Goal: Task Accomplishment & Management: Complete application form

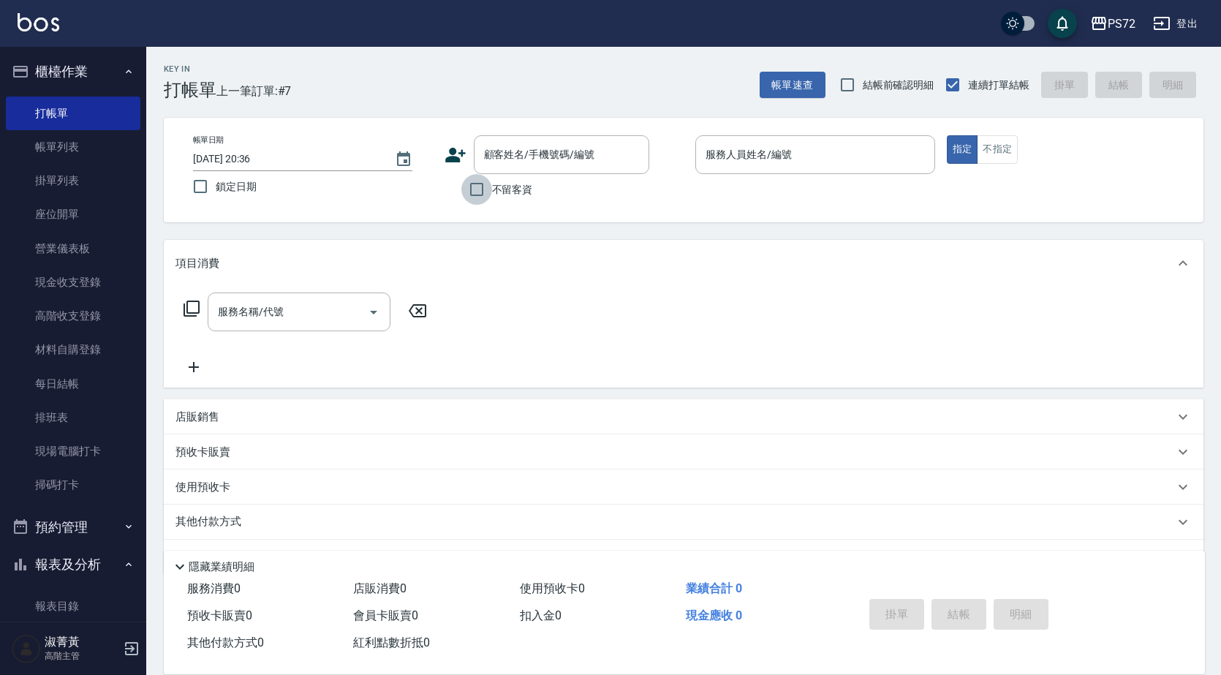
click at [489, 196] on input "不留客資" at bounding box center [476, 189] width 31 height 31
checkbox input "true"
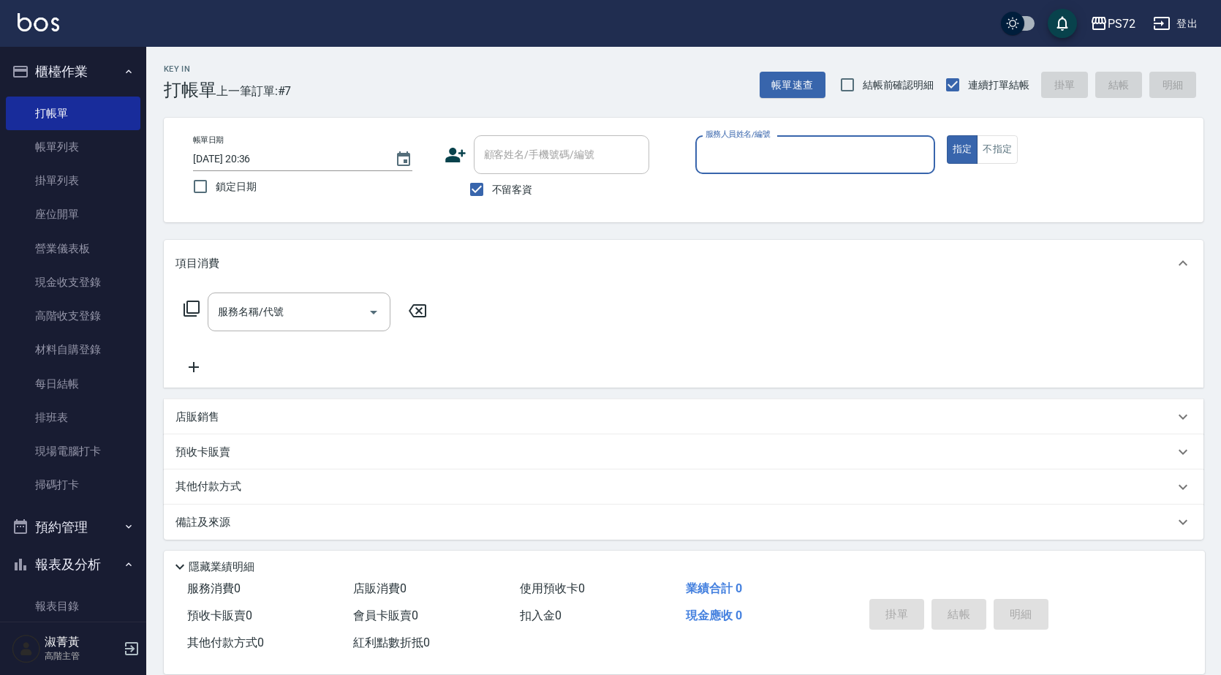
click at [763, 154] on input "服務人員姓名/編號" at bounding box center [815, 155] width 227 height 26
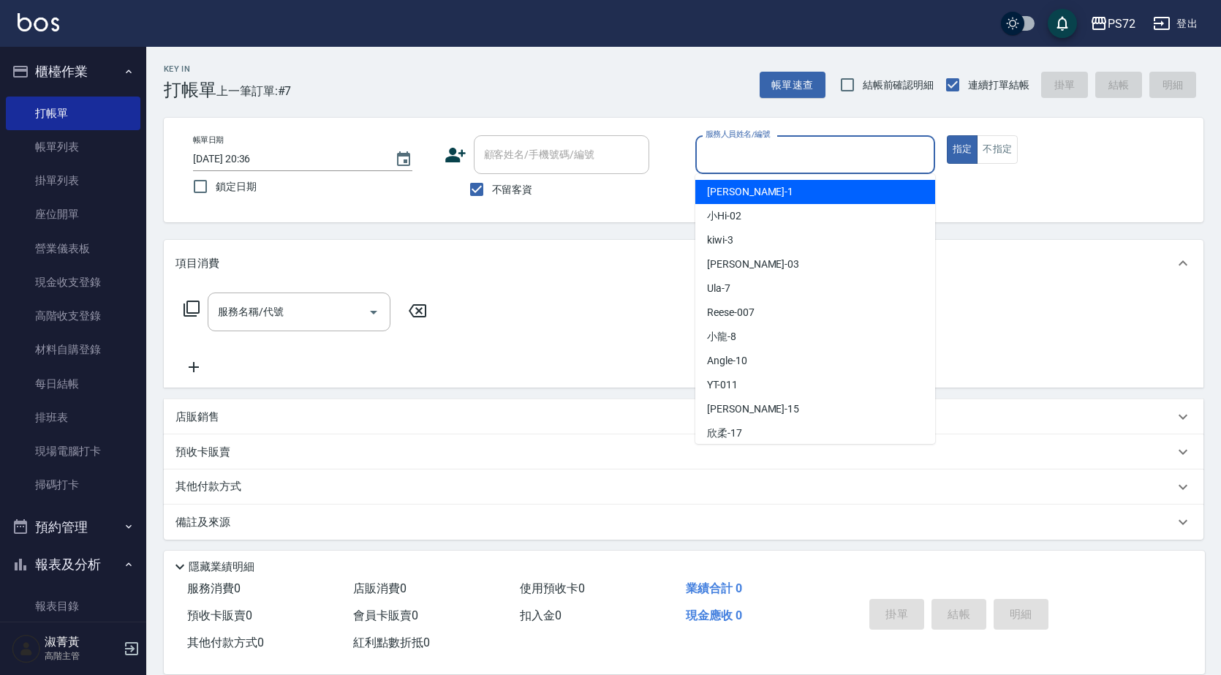
click at [777, 194] on div "[PERSON_NAME] -1" at bounding box center [815, 192] width 240 height 24
type input "[PERSON_NAME]-1"
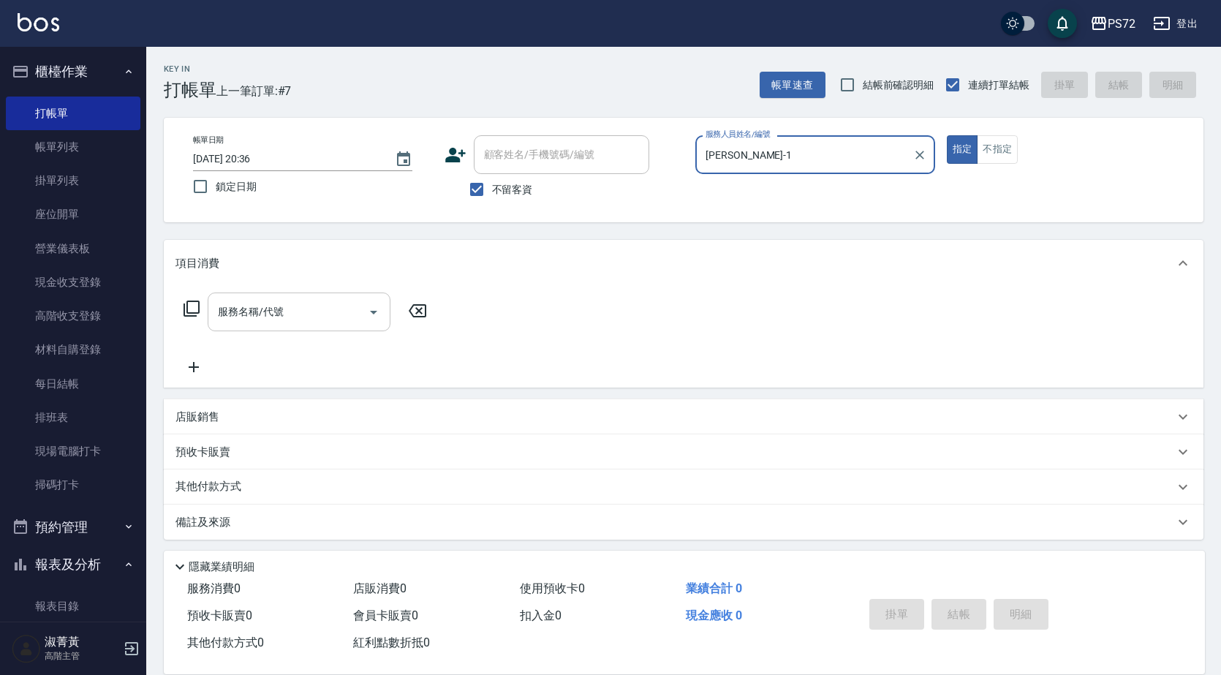
click at [332, 298] on div "服務名稱/代號" at bounding box center [299, 311] width 183 height 39
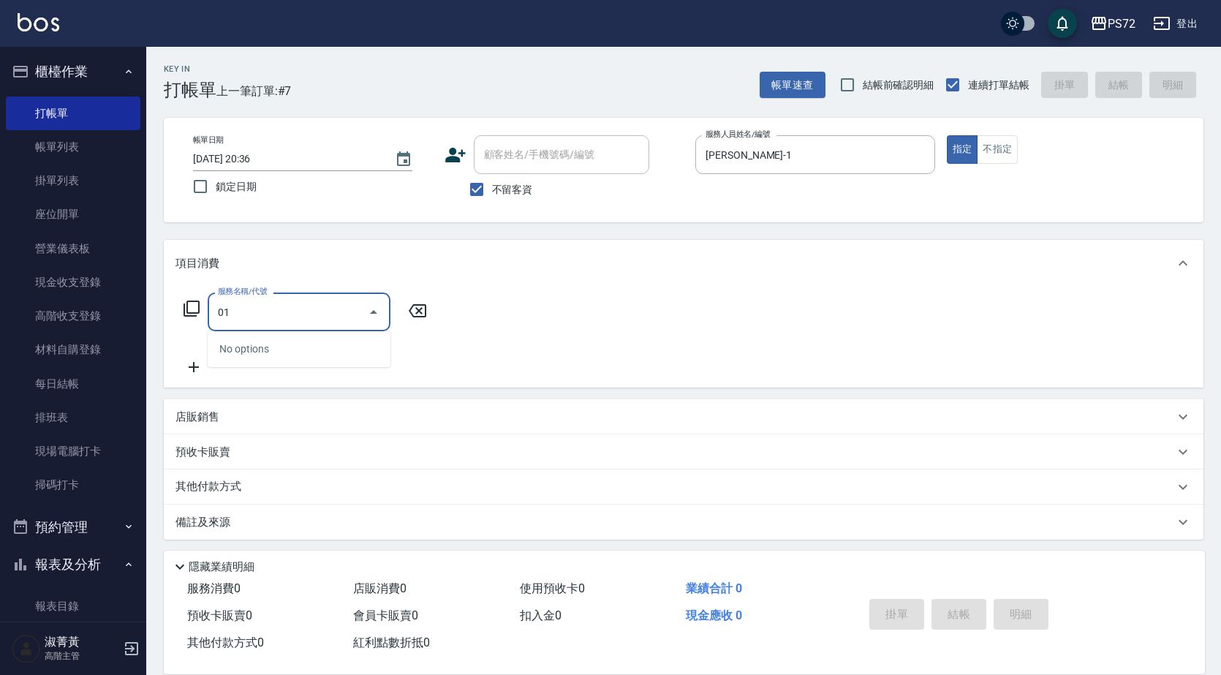
type input "0"
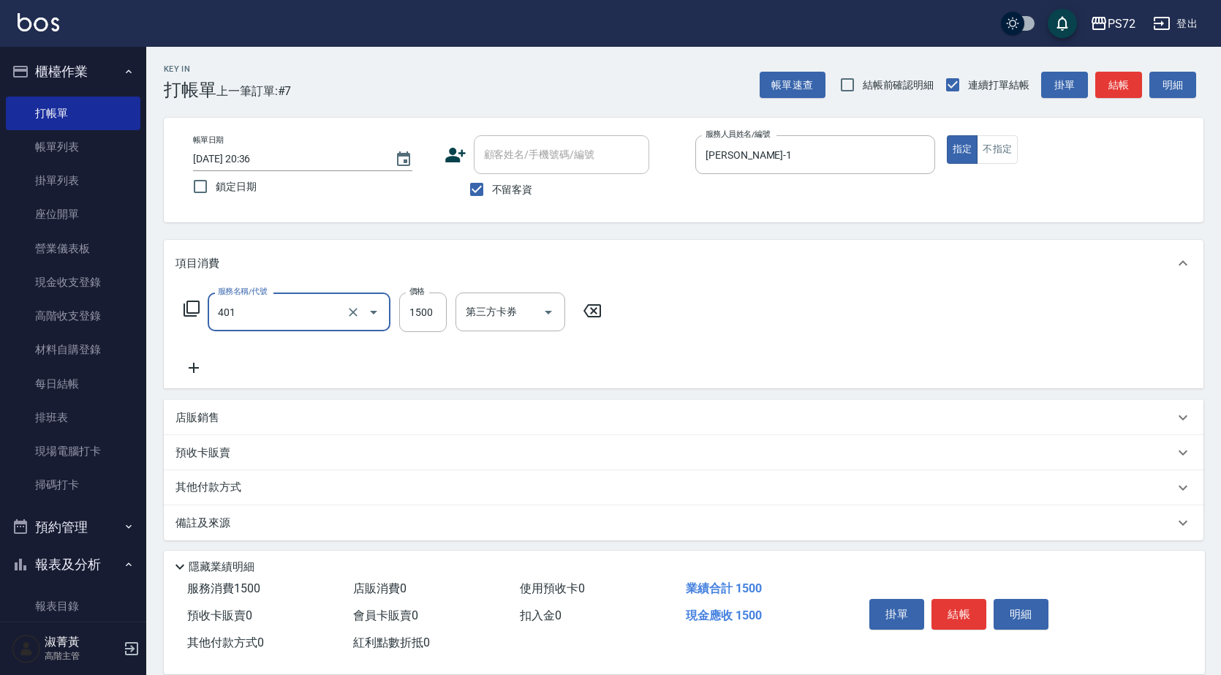
type input "染髮(401)"
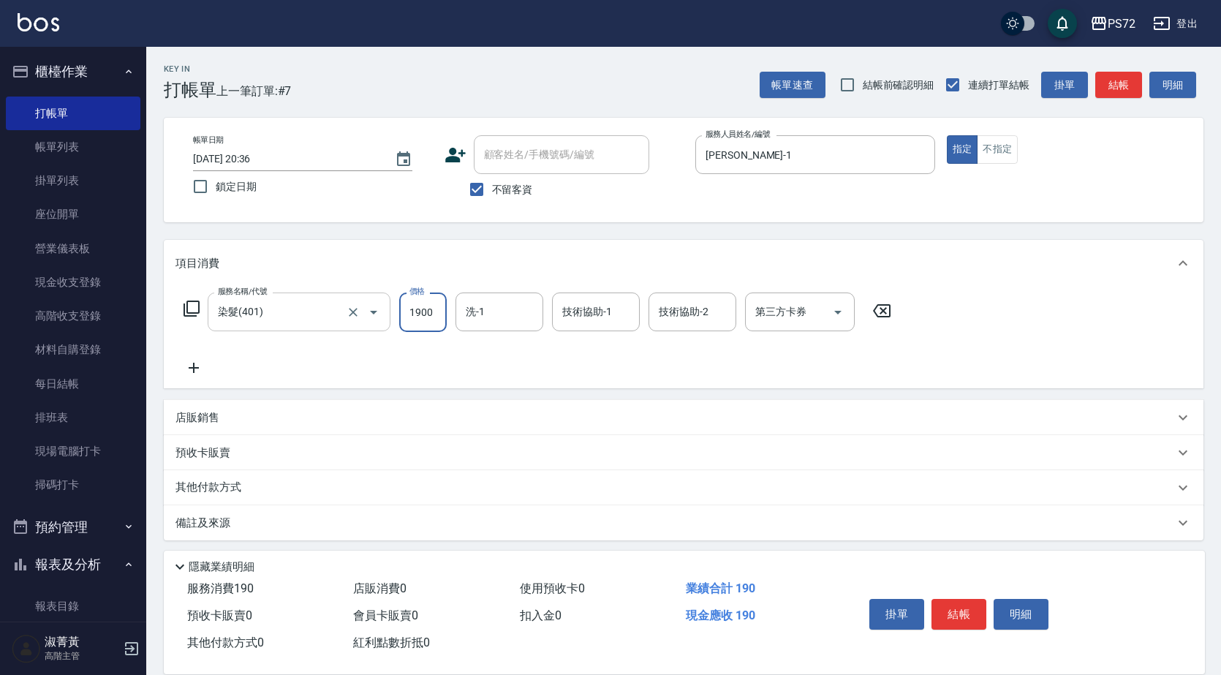
type input "1900"
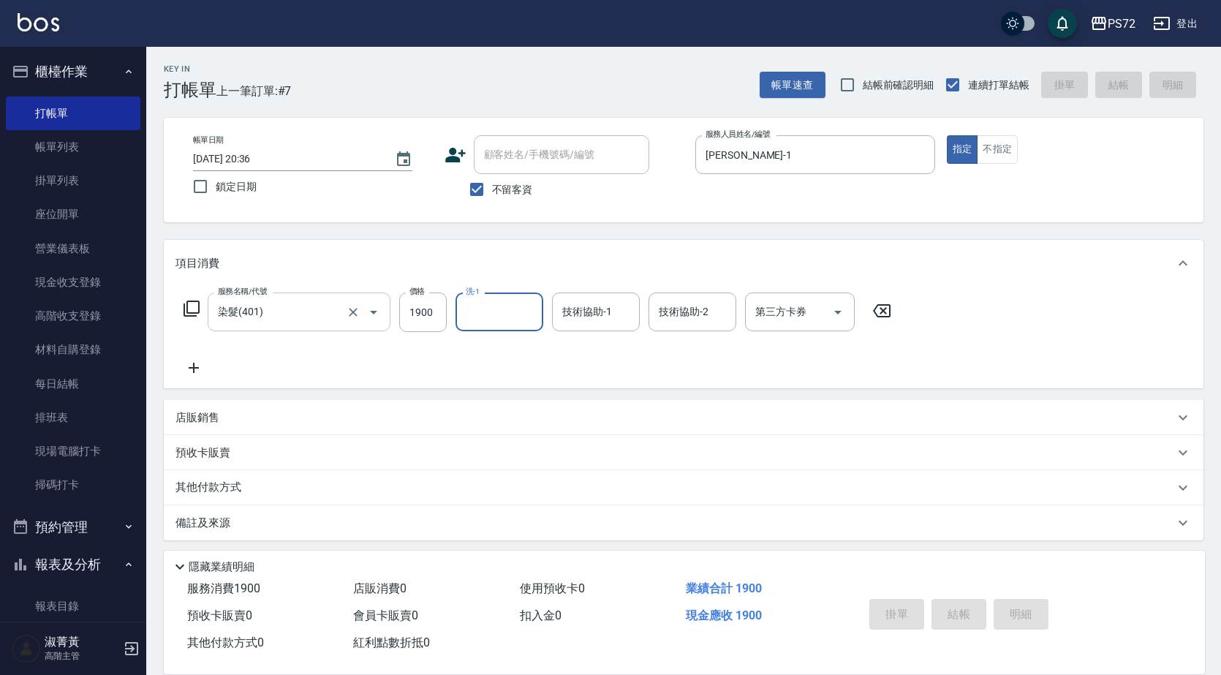
type input "[DATE] 21:17"
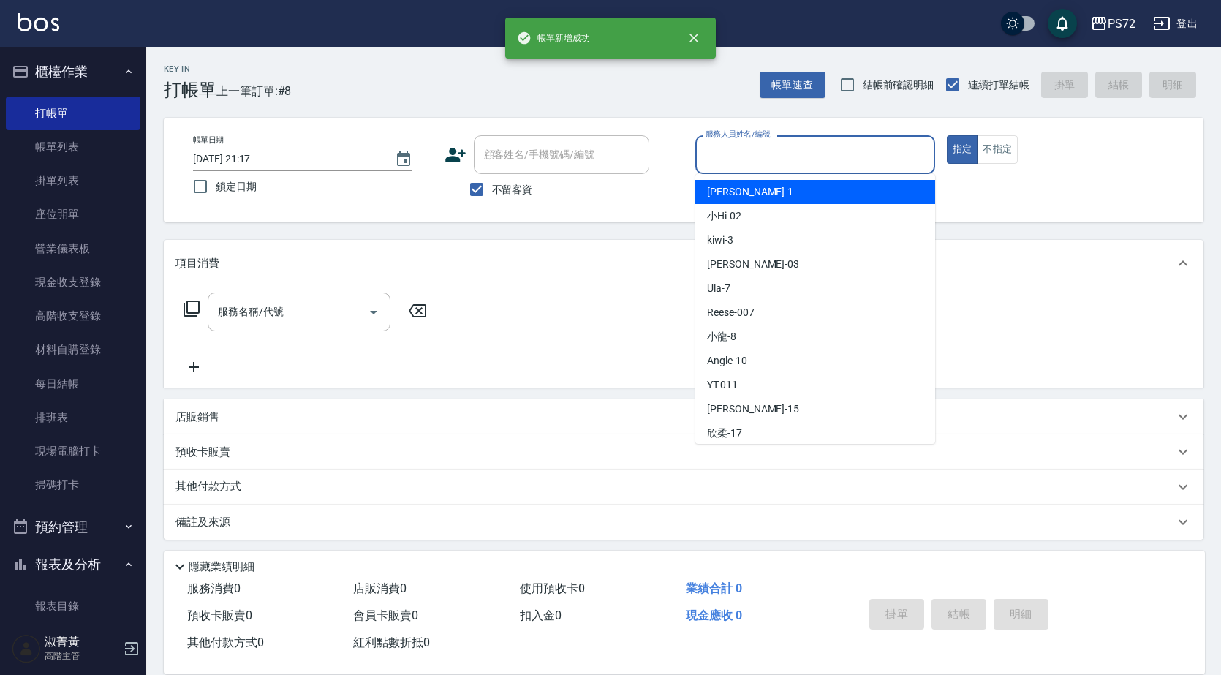
click at [801, 165] on input "服務人員姓名/編號" at bounding box center [815, 155] width 227 height 26
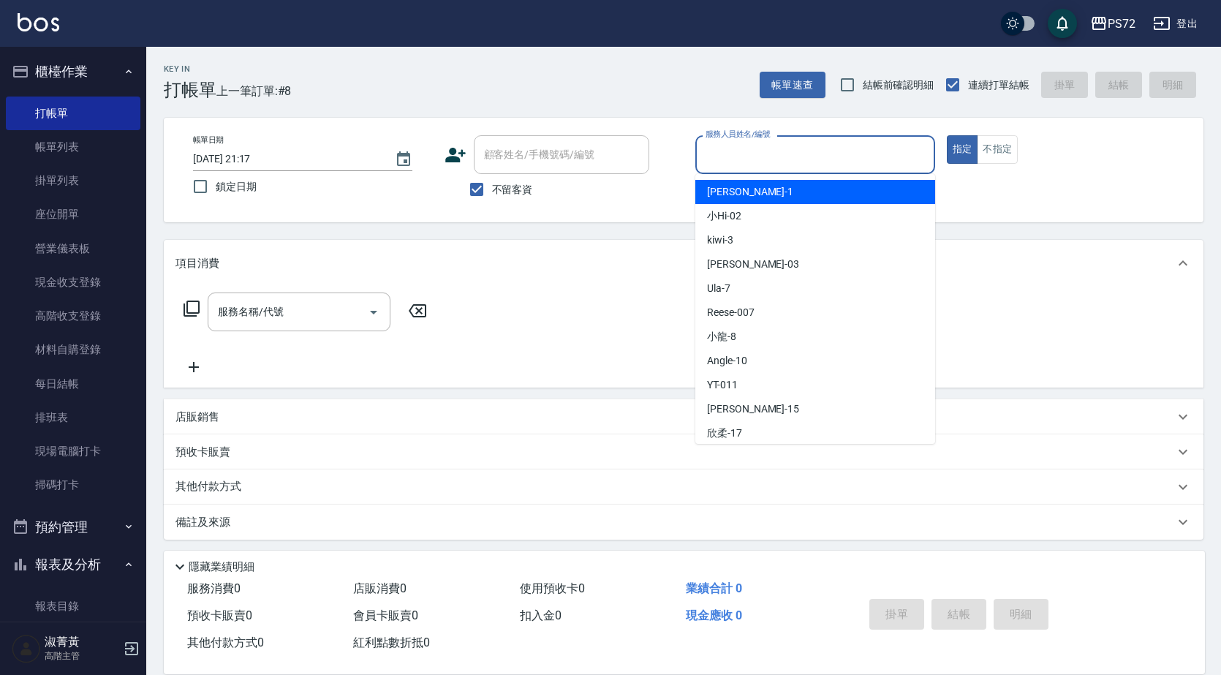
click at [747, 190] on div "[PERSON_NAME] -1" at bounding box center [815, 192] width 240 height 24
type input "[PERSON_NAME]-1"
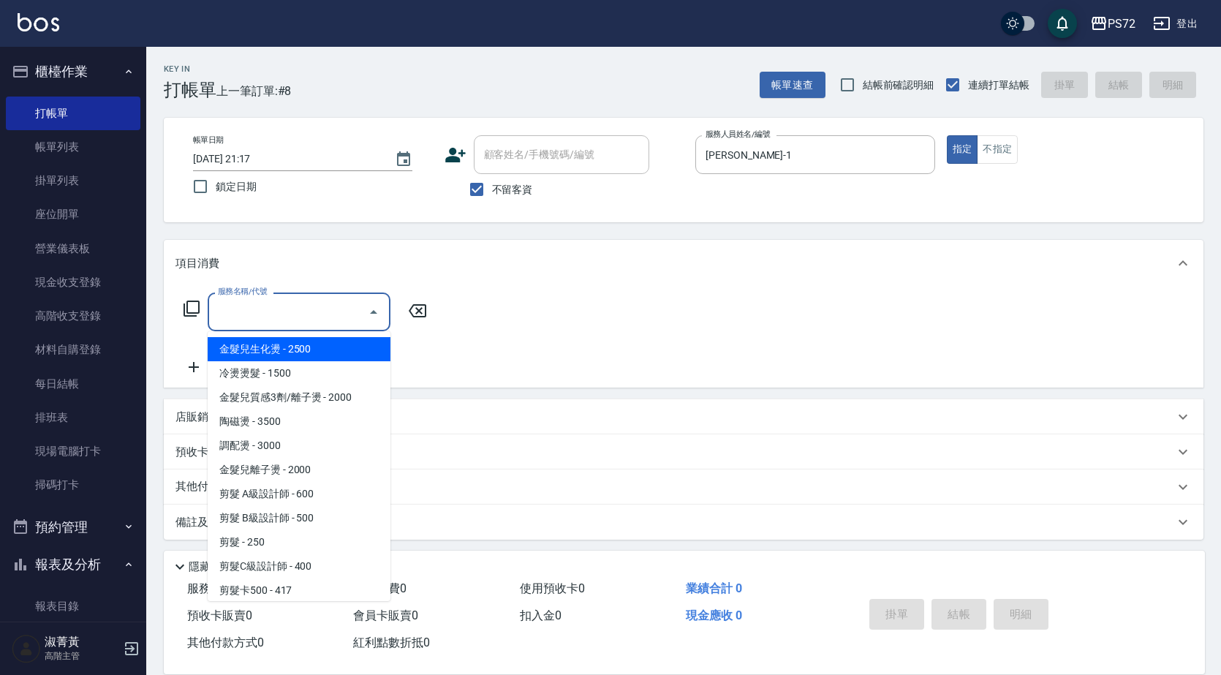
click at [308, 317] on input "服務名稱/代號" at bounding box center [288, 312] width 148 height 26
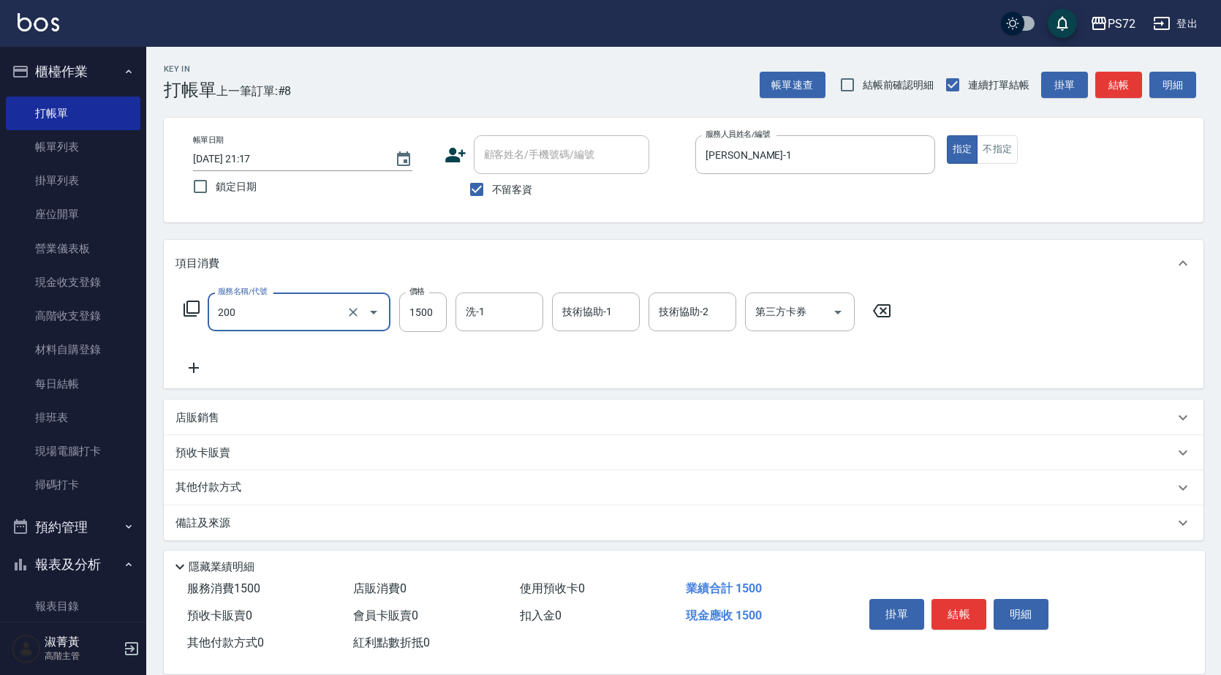
type input "冷燙燙髮(200)"
type input "2800"
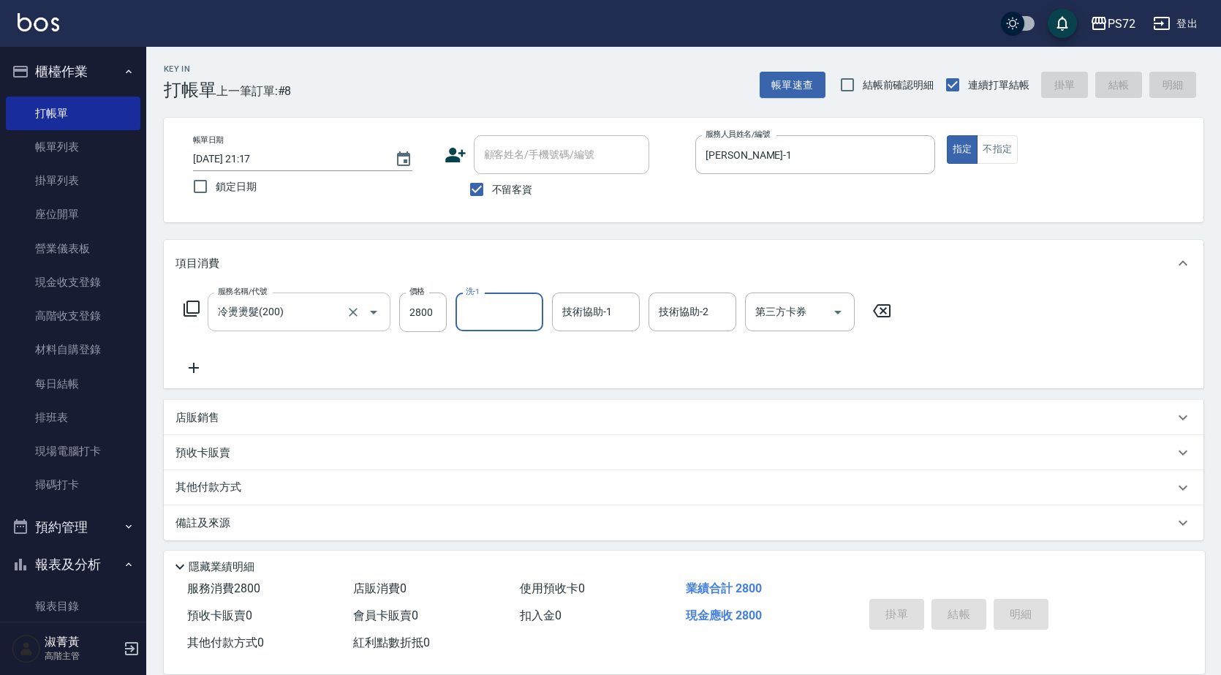
type input "[DATE] 21:18"
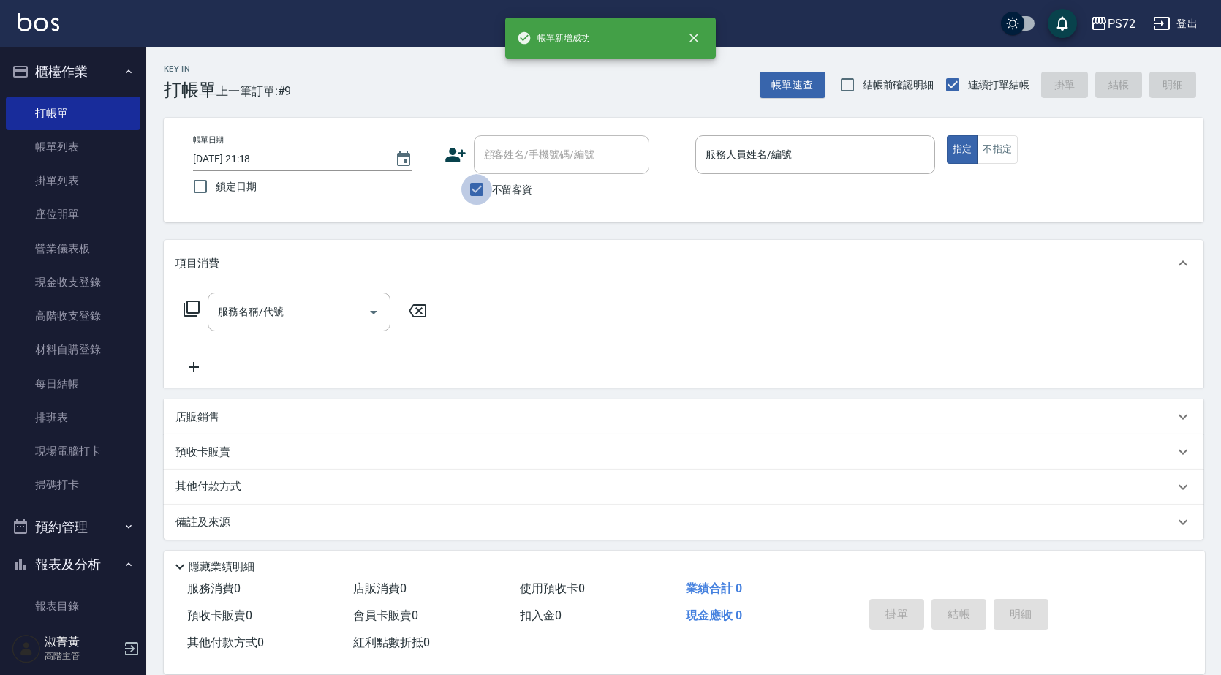
click at [491, 181] on input "不留客資" at bounding box center [476, 189] width 31 height 31
checkbox input "false"
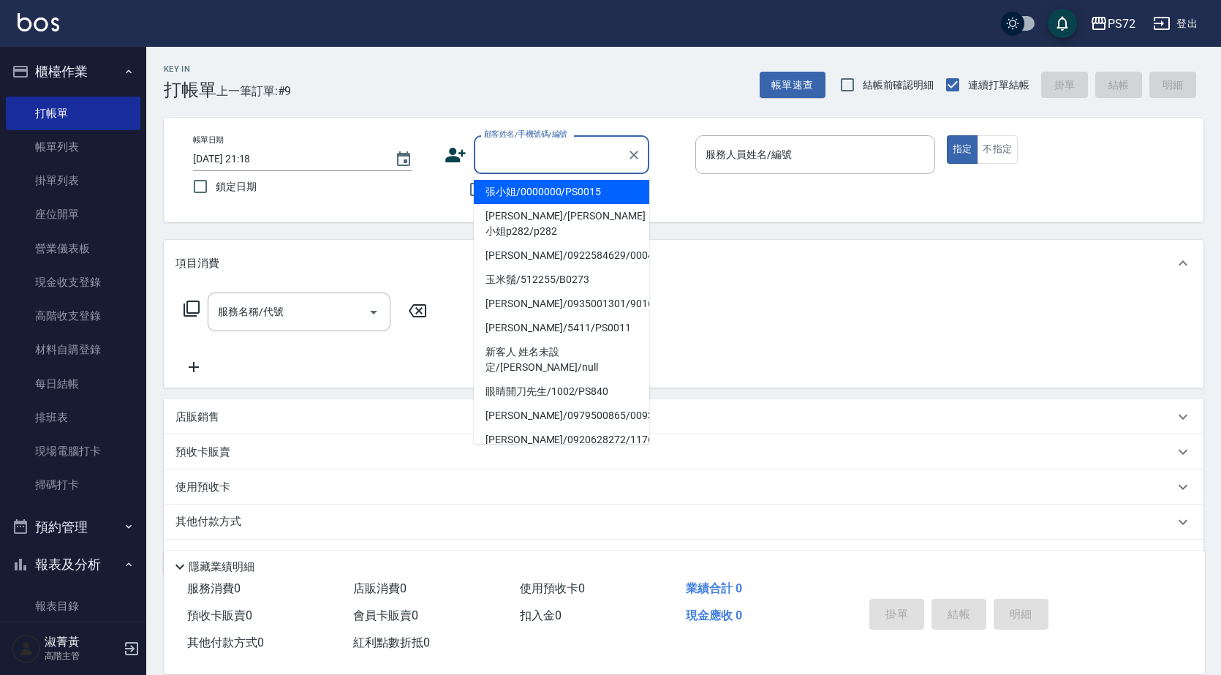
click at [517, 151] on input "顧客姓名/手機號碼/編號" at bounding box center [550, 155] width 140 height 26
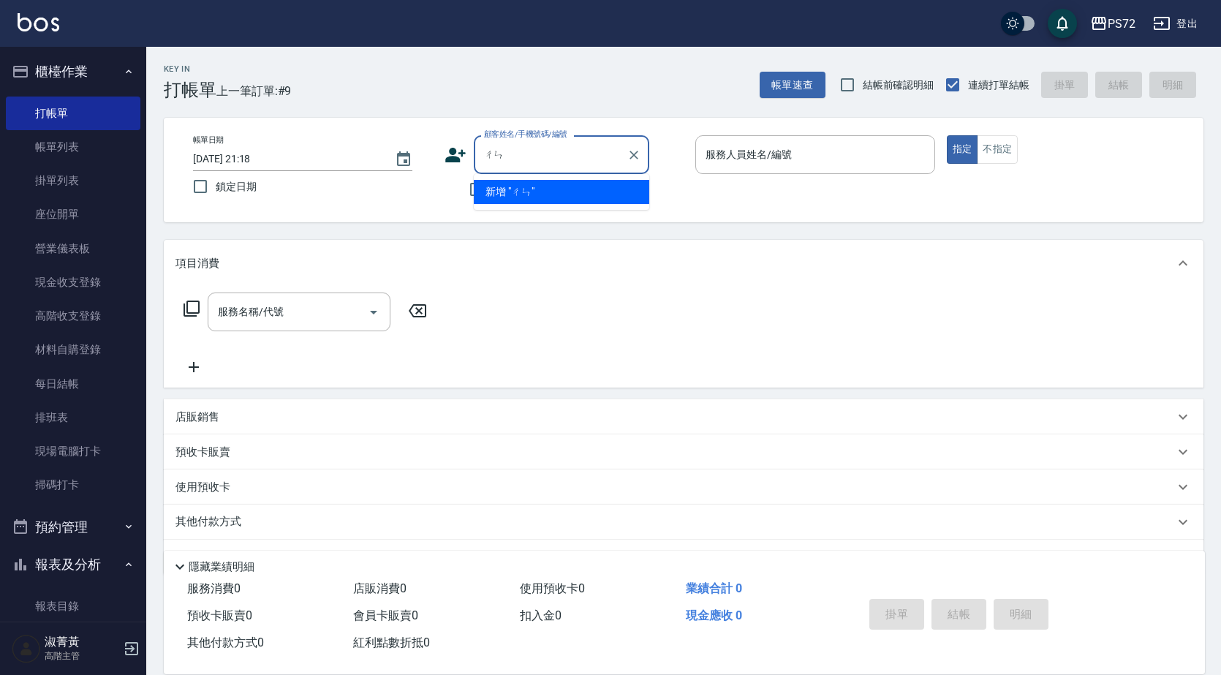
type input "伧"
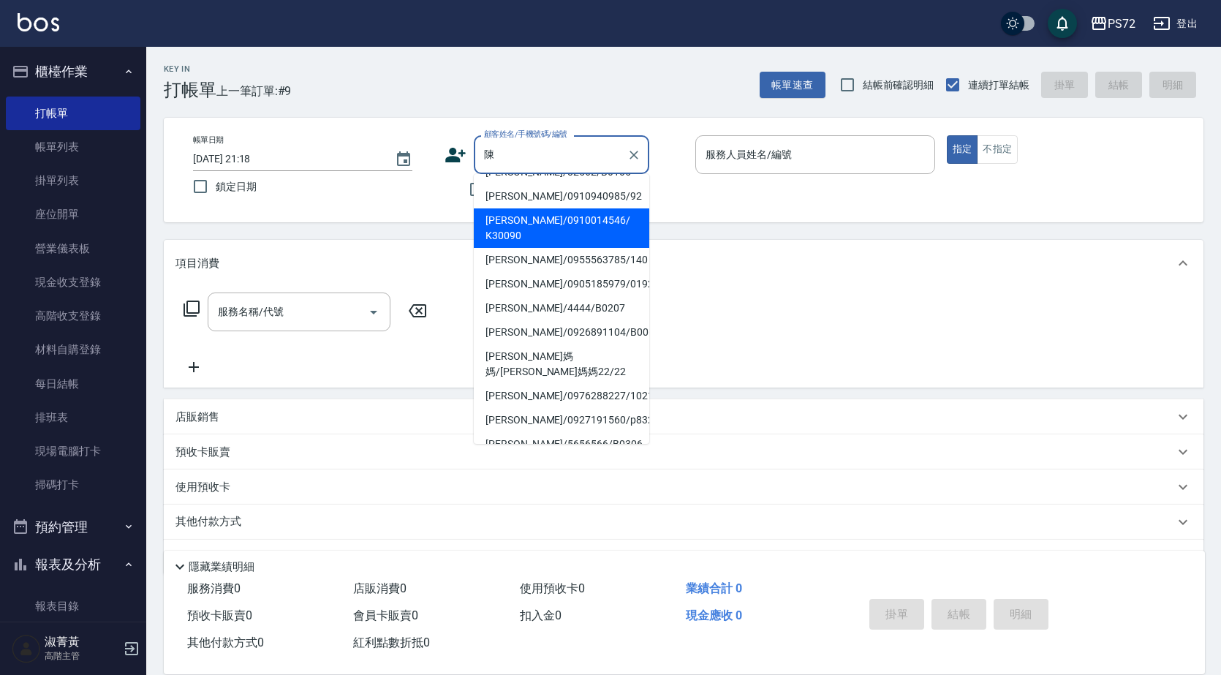
scroll to position [6, 0]
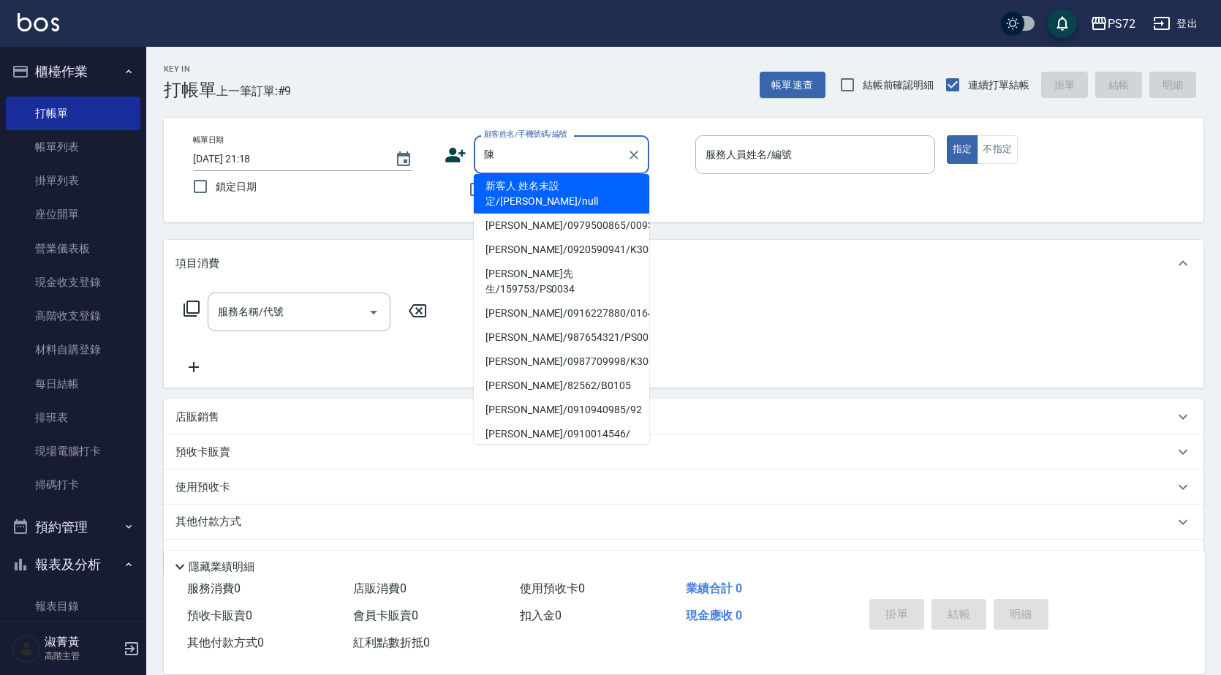
click at [553, 156] on input "陳" at bounding box center [550, 155] width 140 height 26
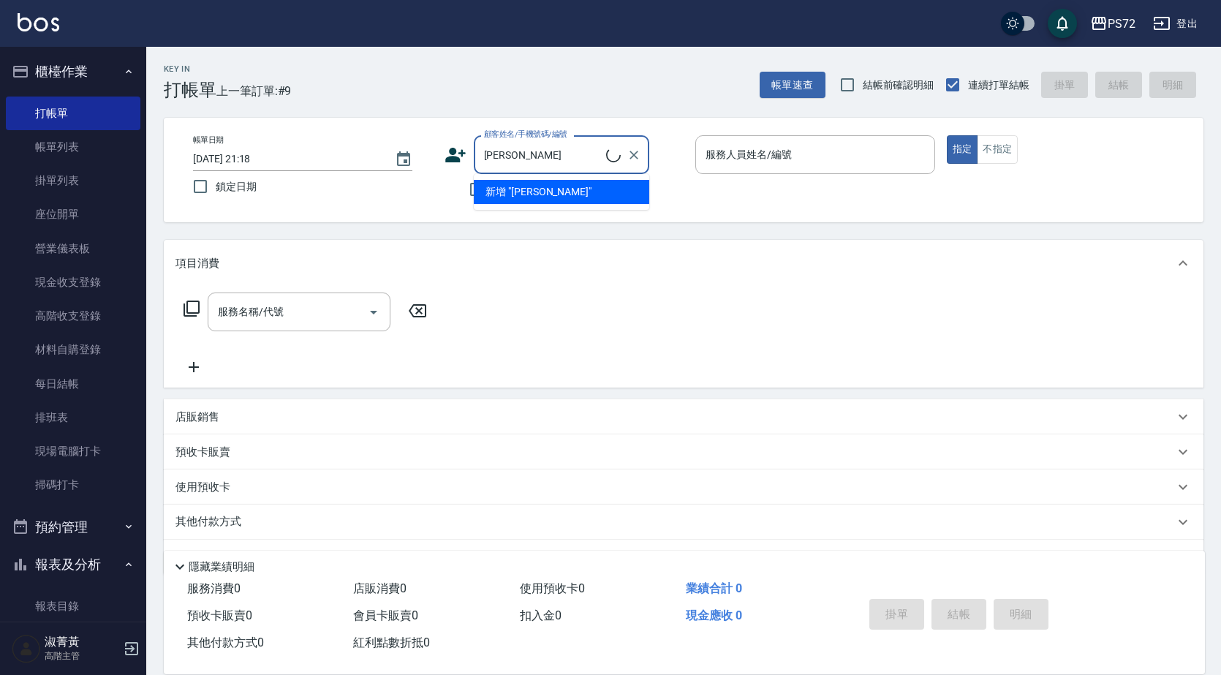
type input "陳"
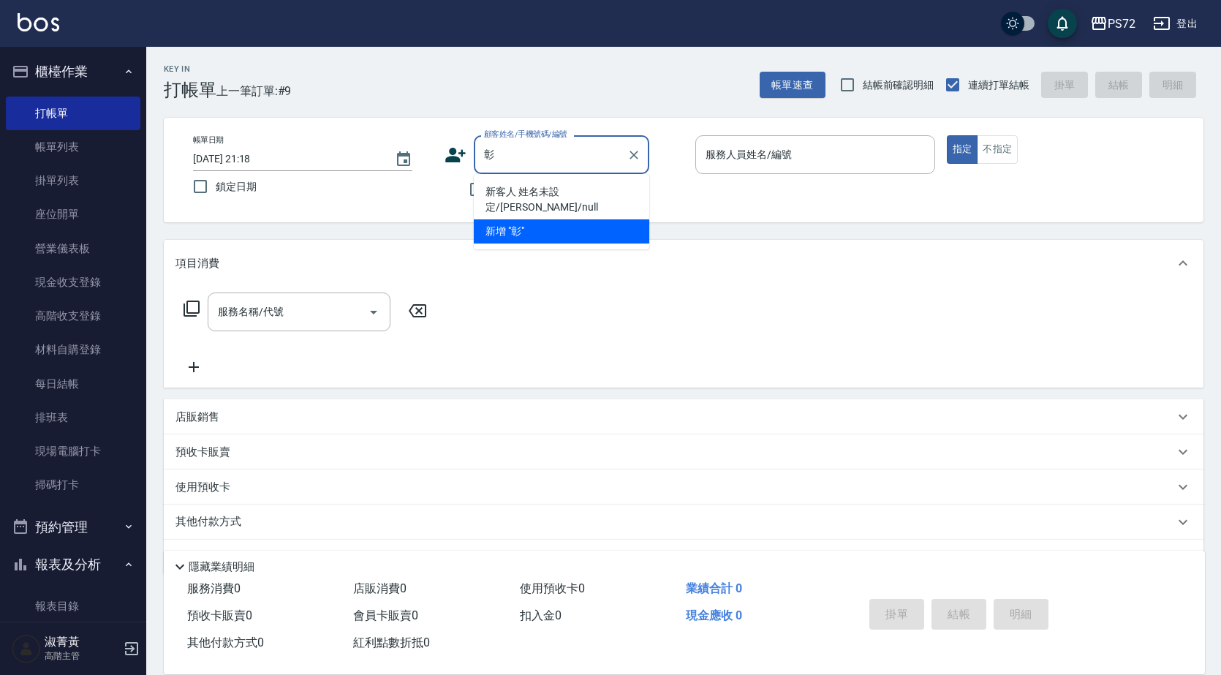
click at [542, 186] on li "新客人 姓名未設定/[PERSON_NAME]/null" at bounding box center [561, 199] width 175 height 39
type input "新客人 姓名未設定/[PERSON_NAME]/null"
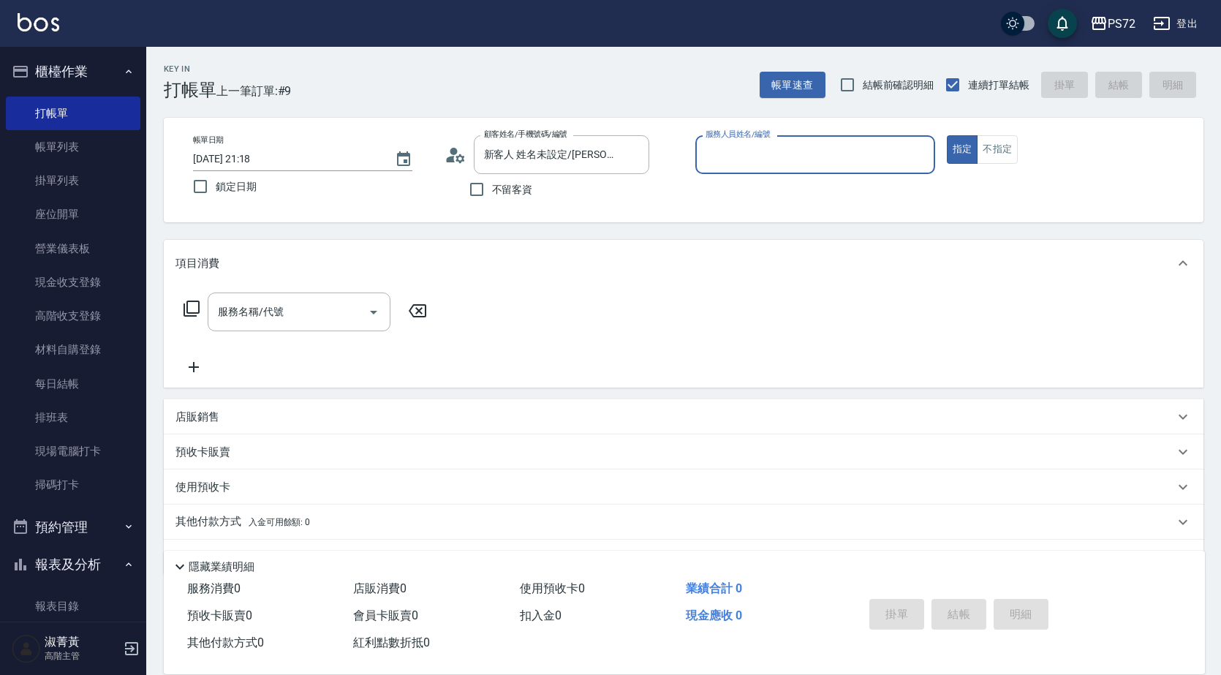
click at [779, 157] on input "服務人員姓名/編號" at bounding box center [815, 155] width 227 height 26
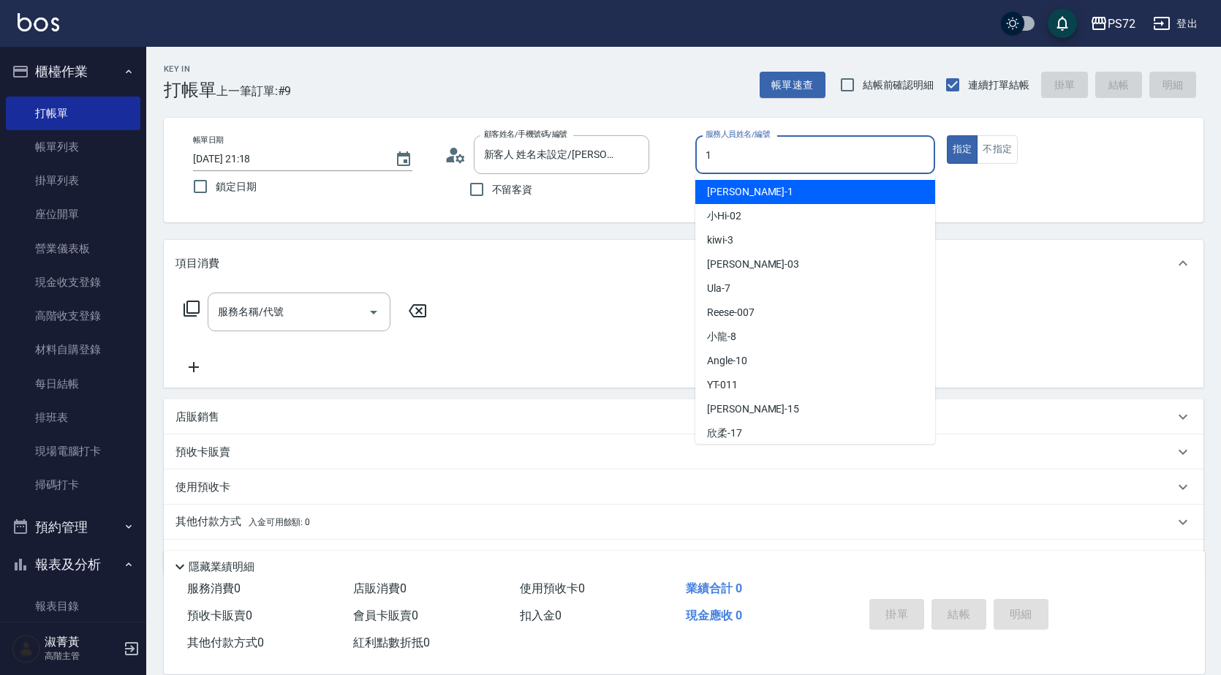
type input "[PERSON_NAME]-1"
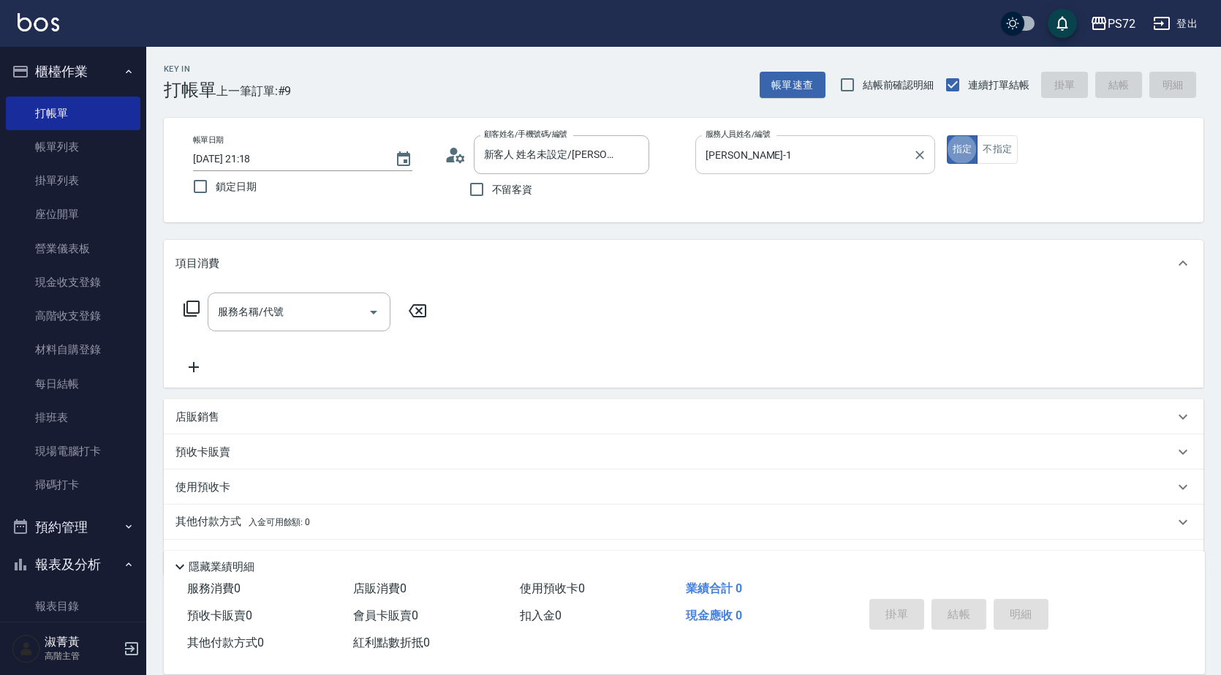
type button "true"
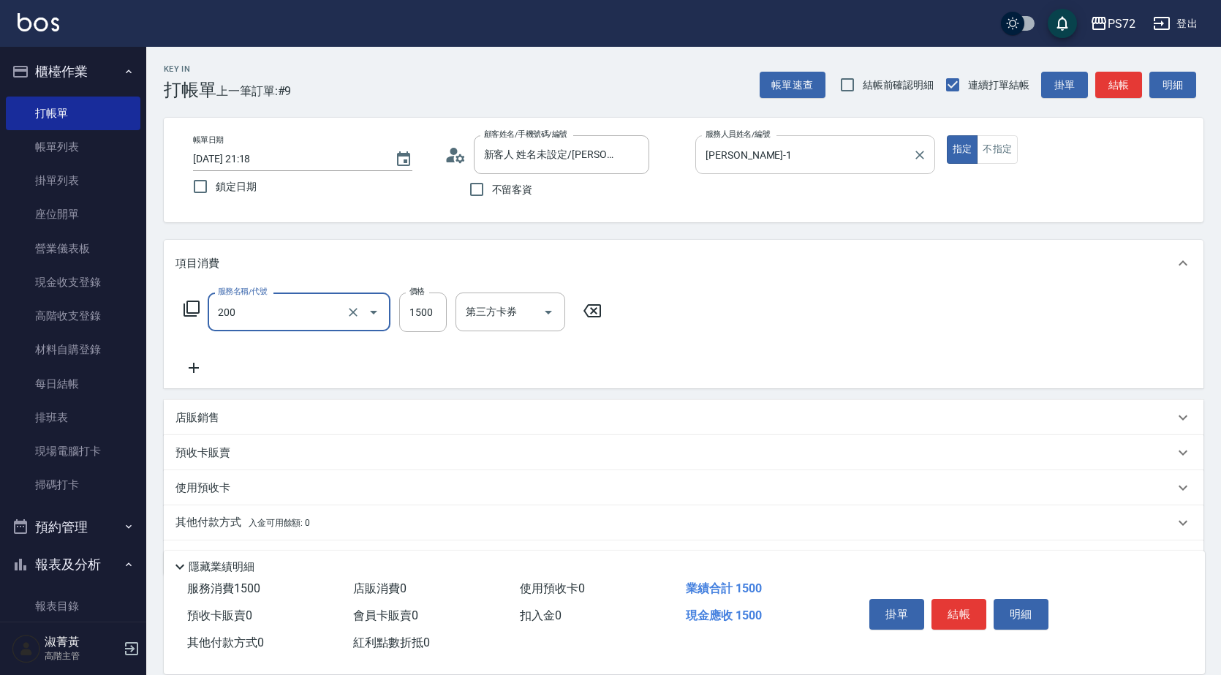
type input "冷燙燙髮(200)"
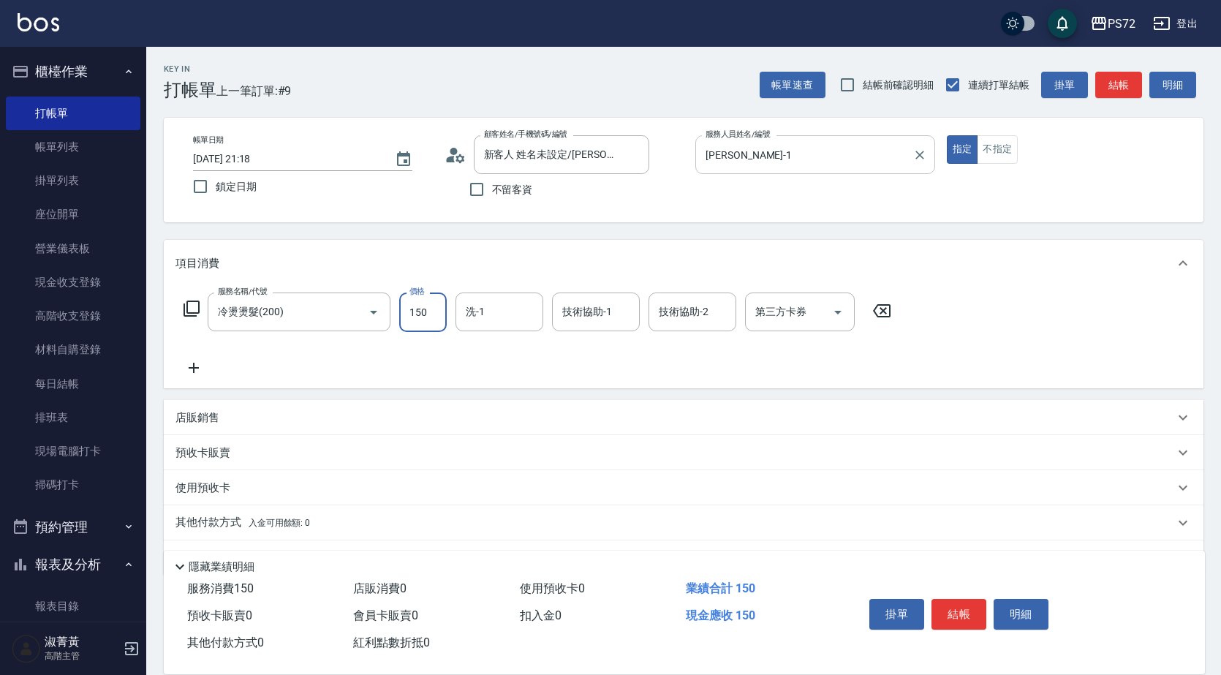
type input "1500"
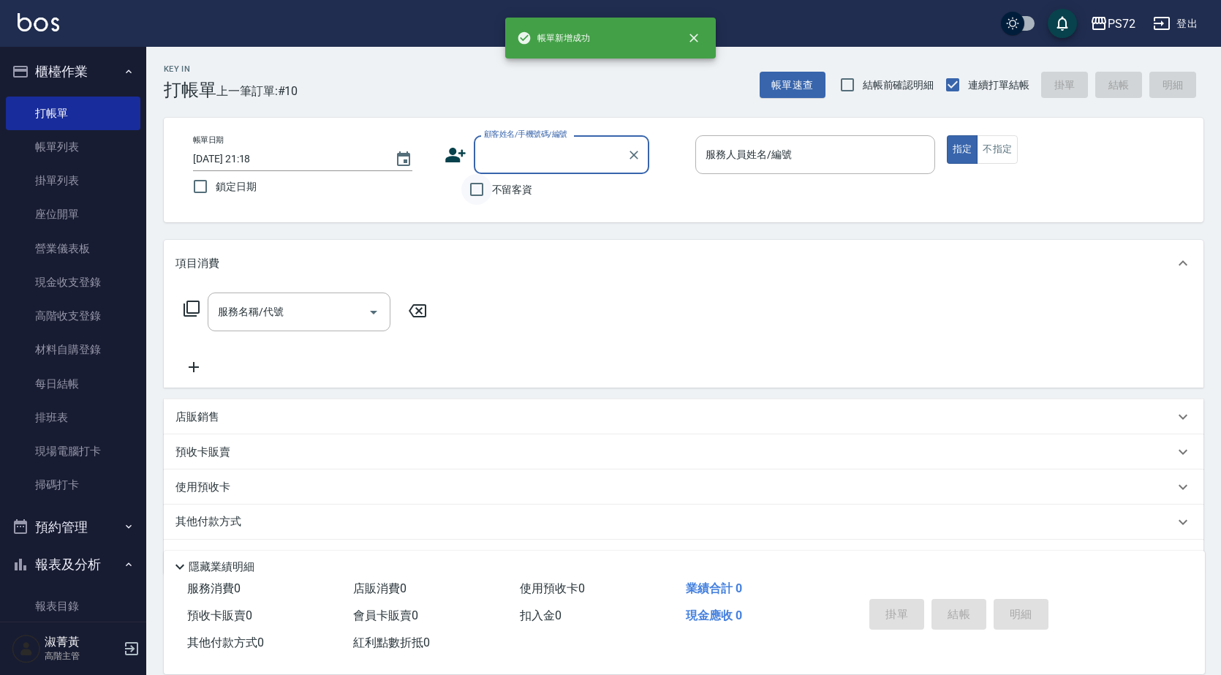
click at [477, 190] on input "不留客資" at bounding box center [476, 189] width 31 height 31
checkbox input "true"
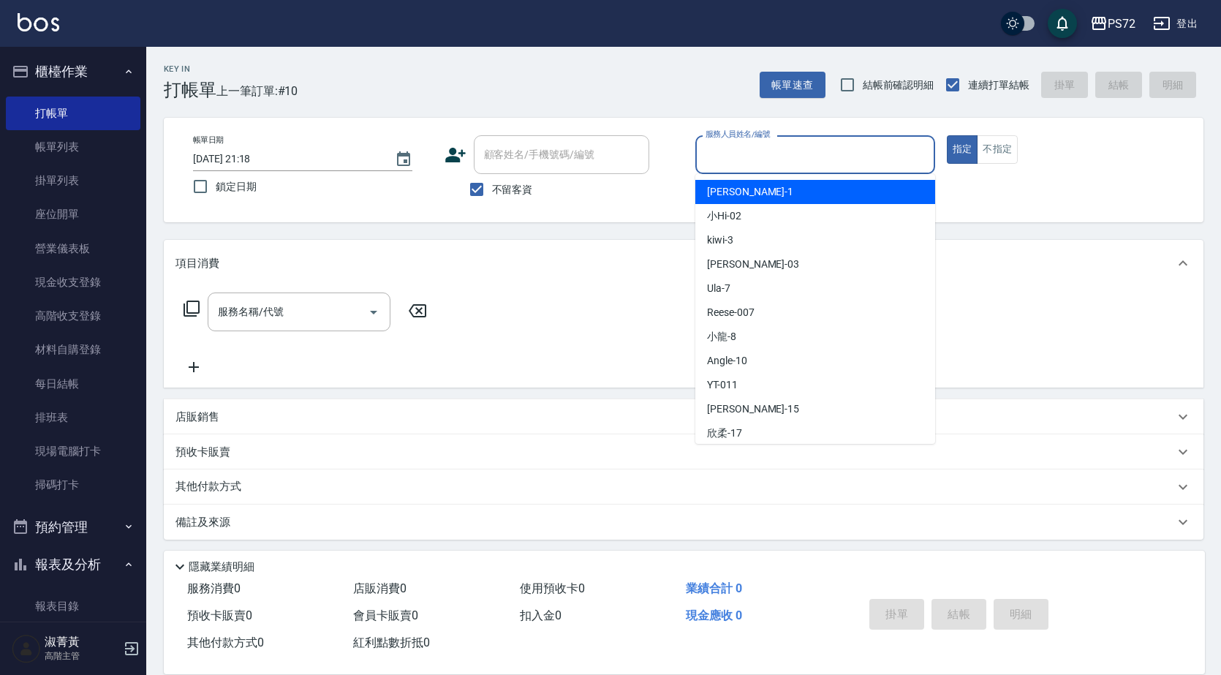
click at [724, 159] on input "服務人員姓名/編號" at bounding box center [815, 155] width 227 height 26
type input "[PERSON_NAME]-1"
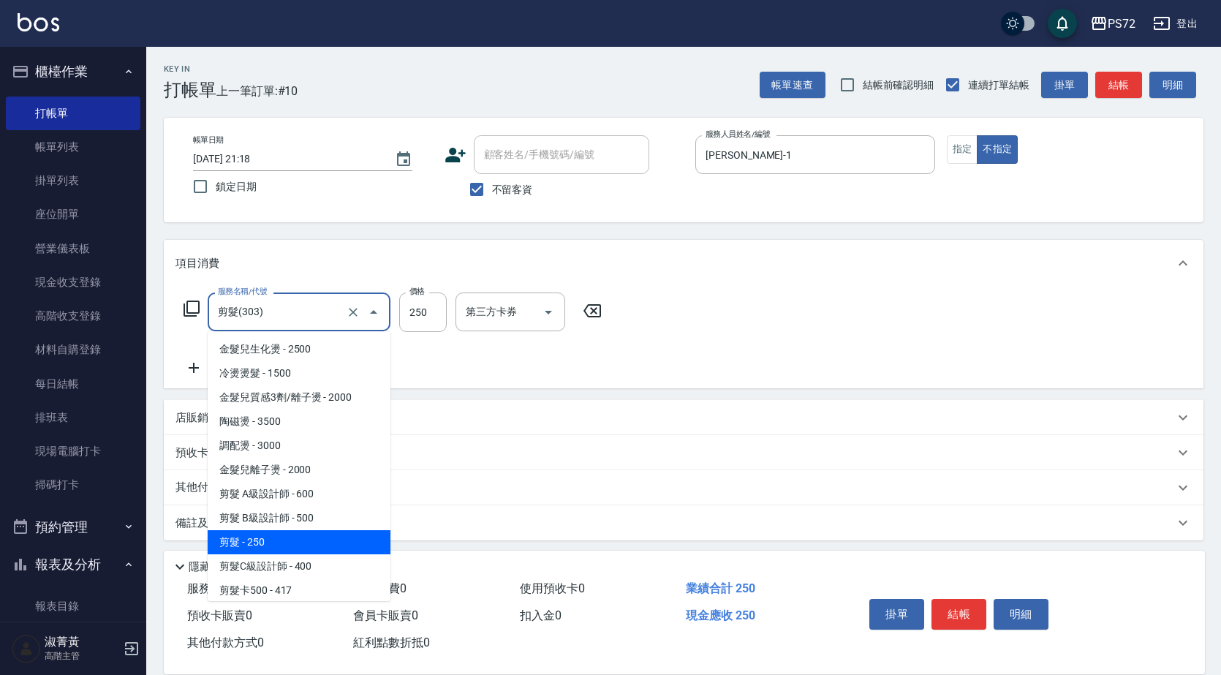
click at [320, 319] on input "剪髮(303)" at bounding box center [278, 312] width 129 height 26
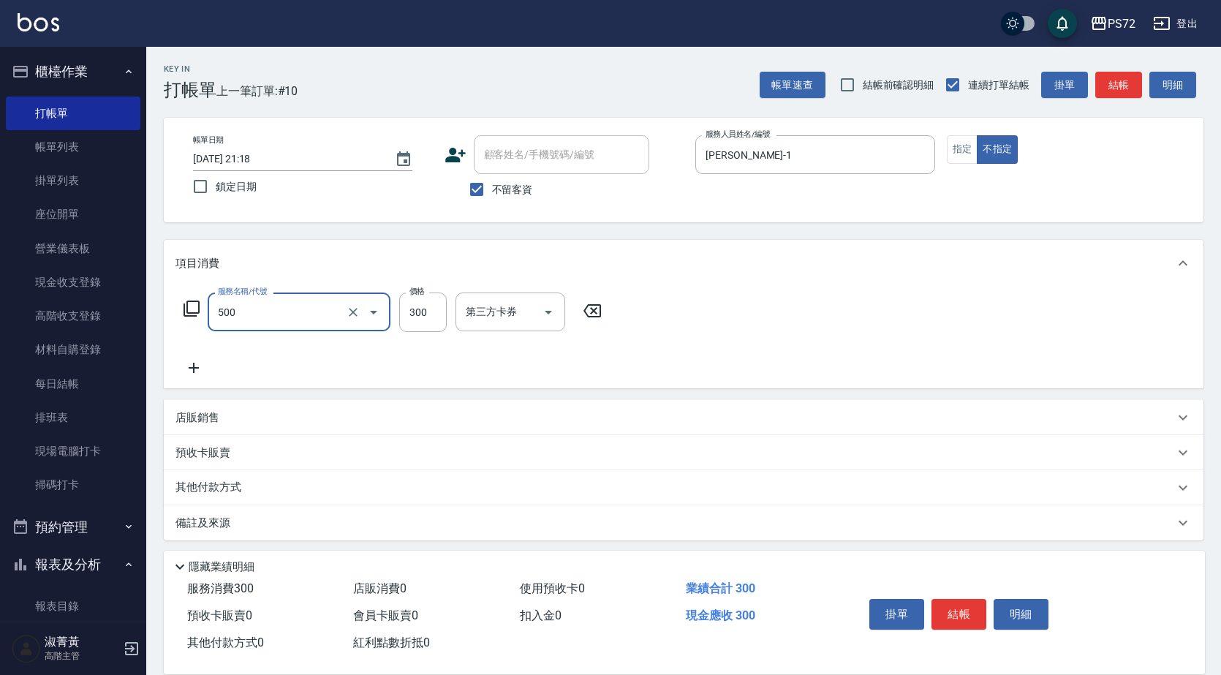
type input "洗髮(A級)(500)"
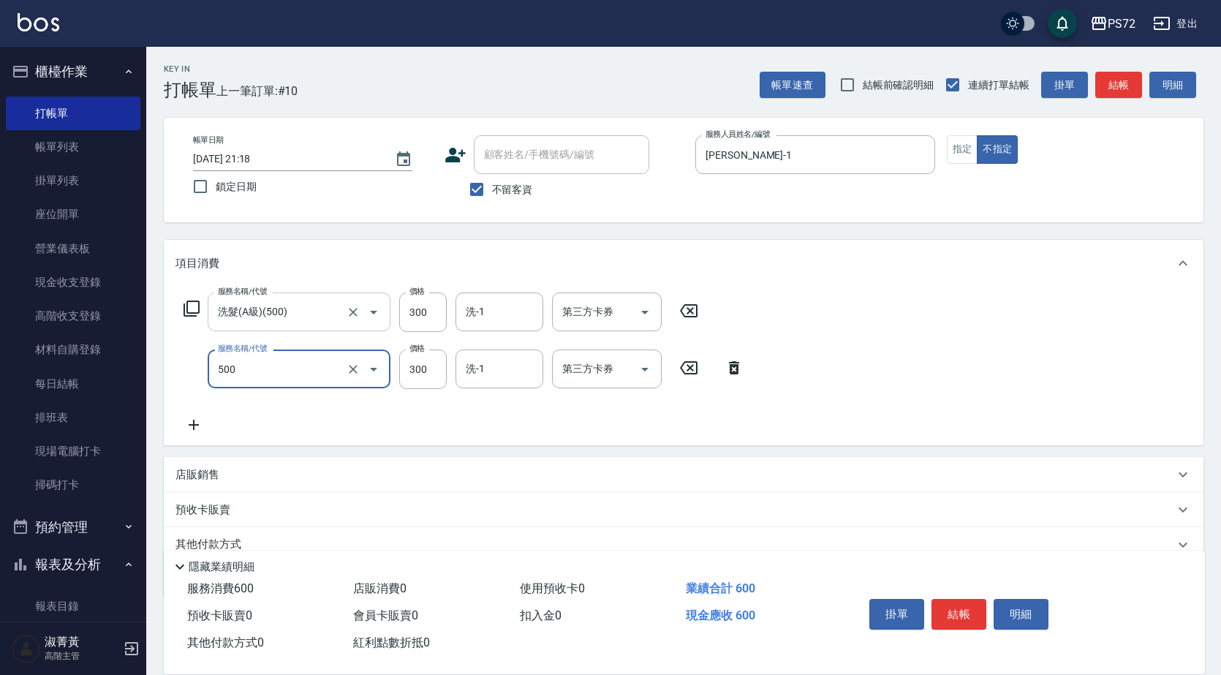
type input "洗髮(A級)(500)"
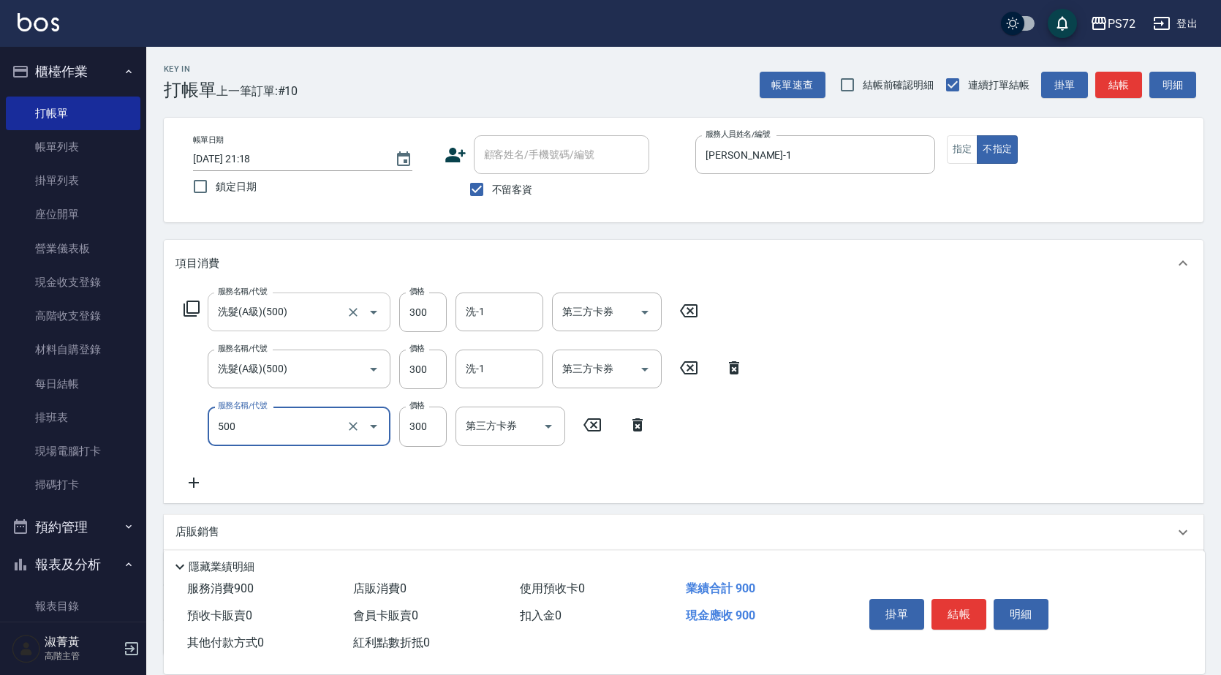
type input "洗髮(A級)(500)"
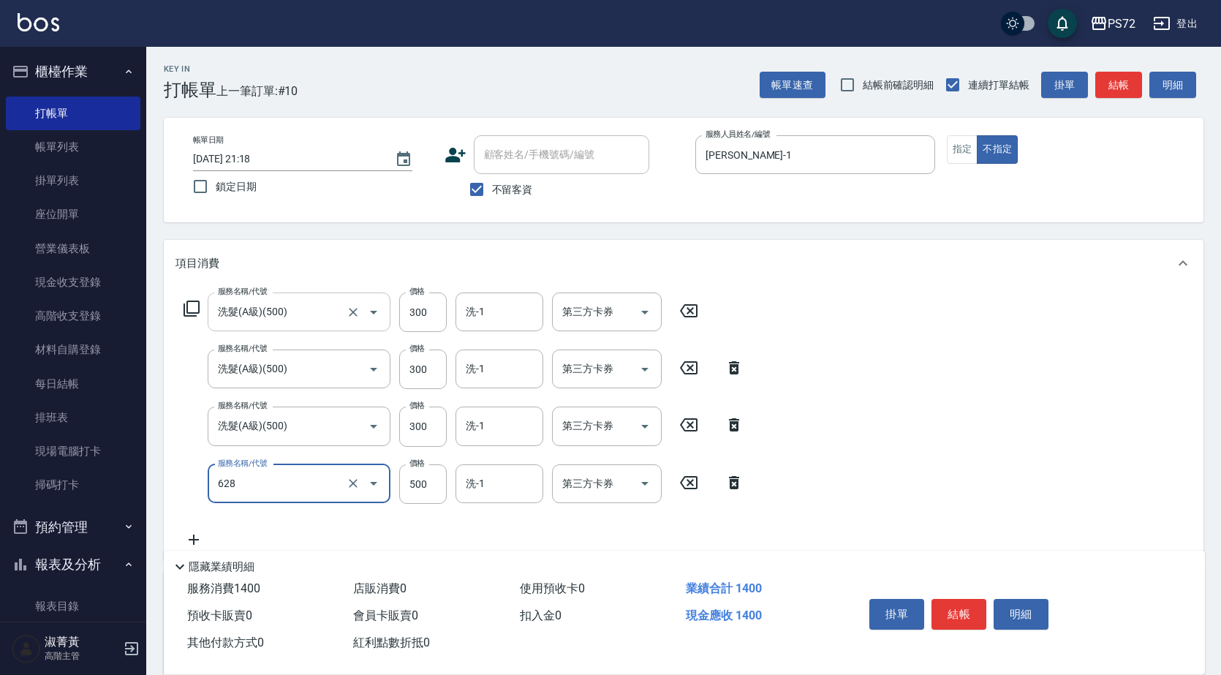
type input "寶齡舒醒清潔500(628)"
type input "600"
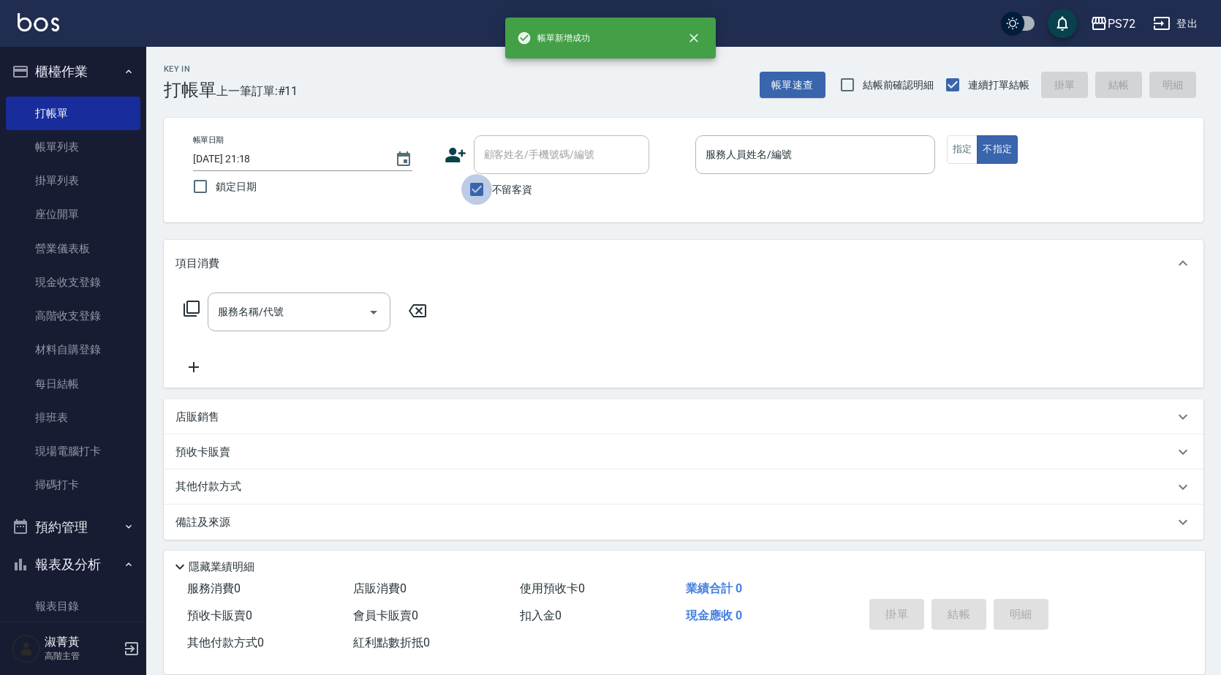
click at [487, 187] on input "不留客資" at bounding box center [476, 189] width 31 height 31
checkbox input "false"
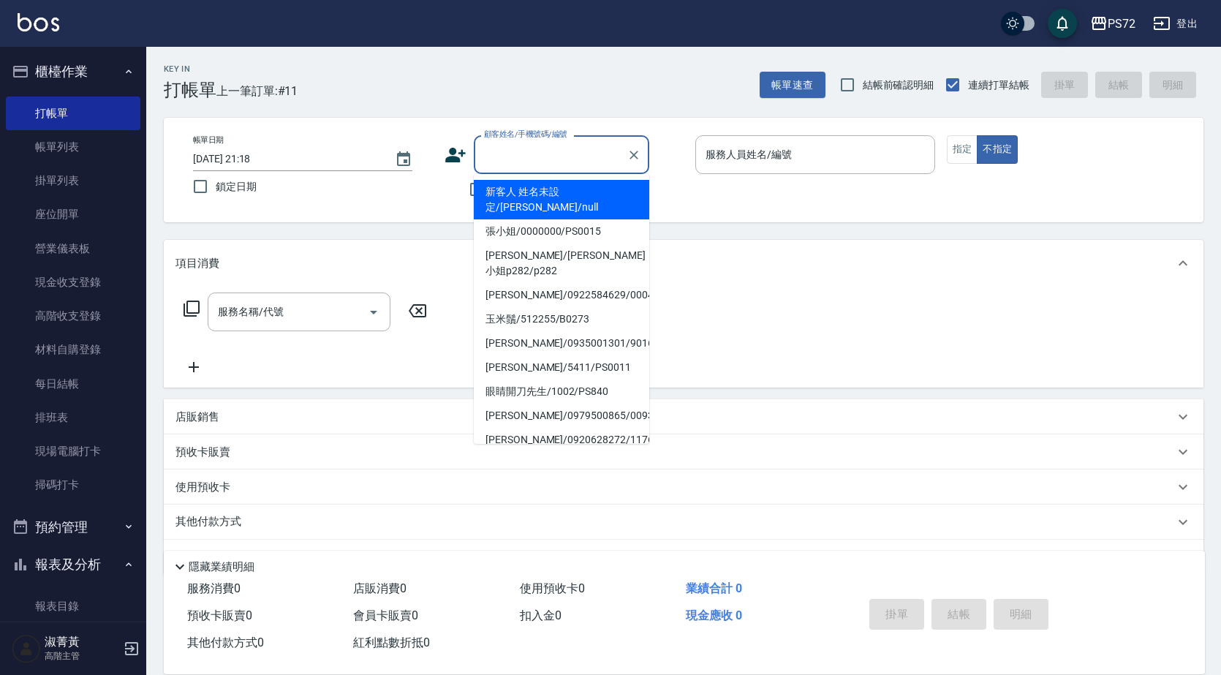
click at [499, 167] on input "顧客姓名/手機號碼/編號" at bounding box center [550, 155] width 140 height 26
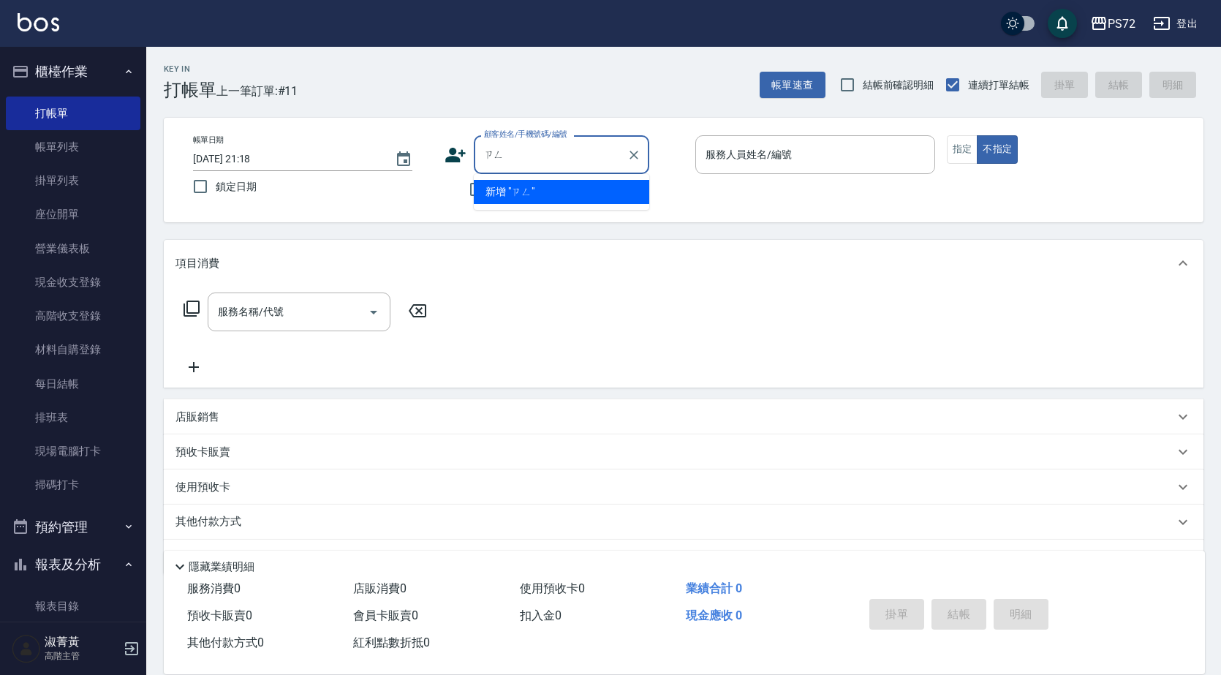
type input "贈"
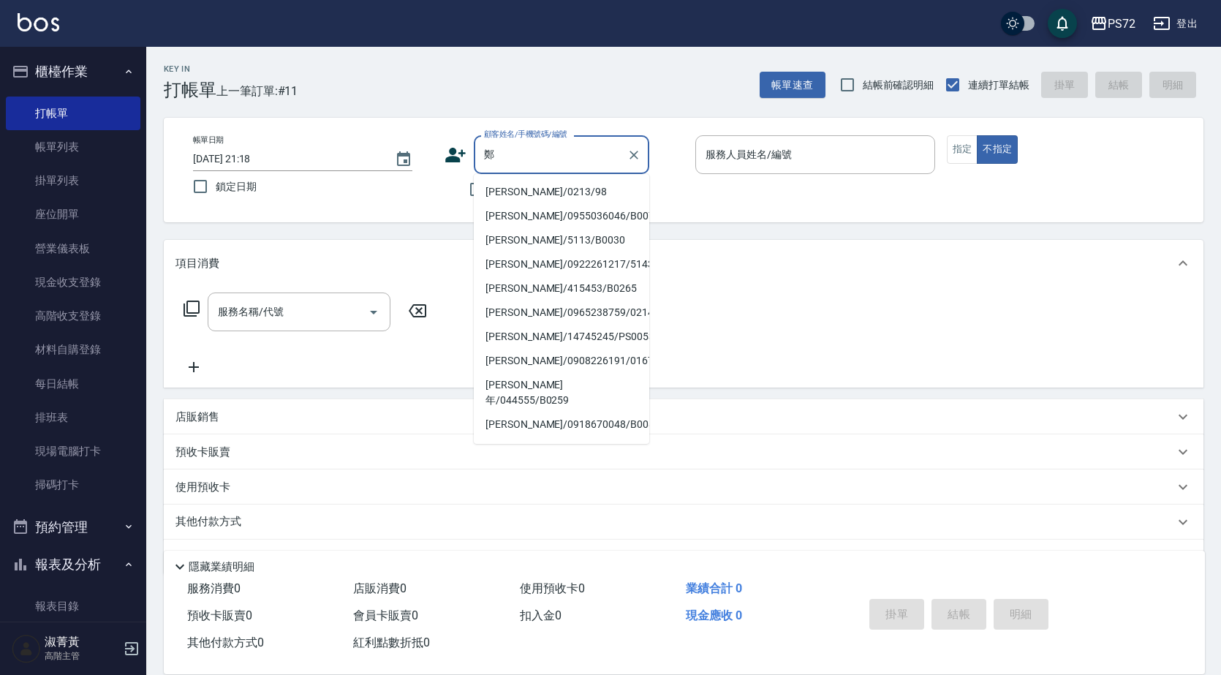
click at [515, 189] on li "[PERSON_NAME]/0213/98" at bounding box center [561, 192] width 175 height 24
type input "[PERSON_NAME]/0213/98"
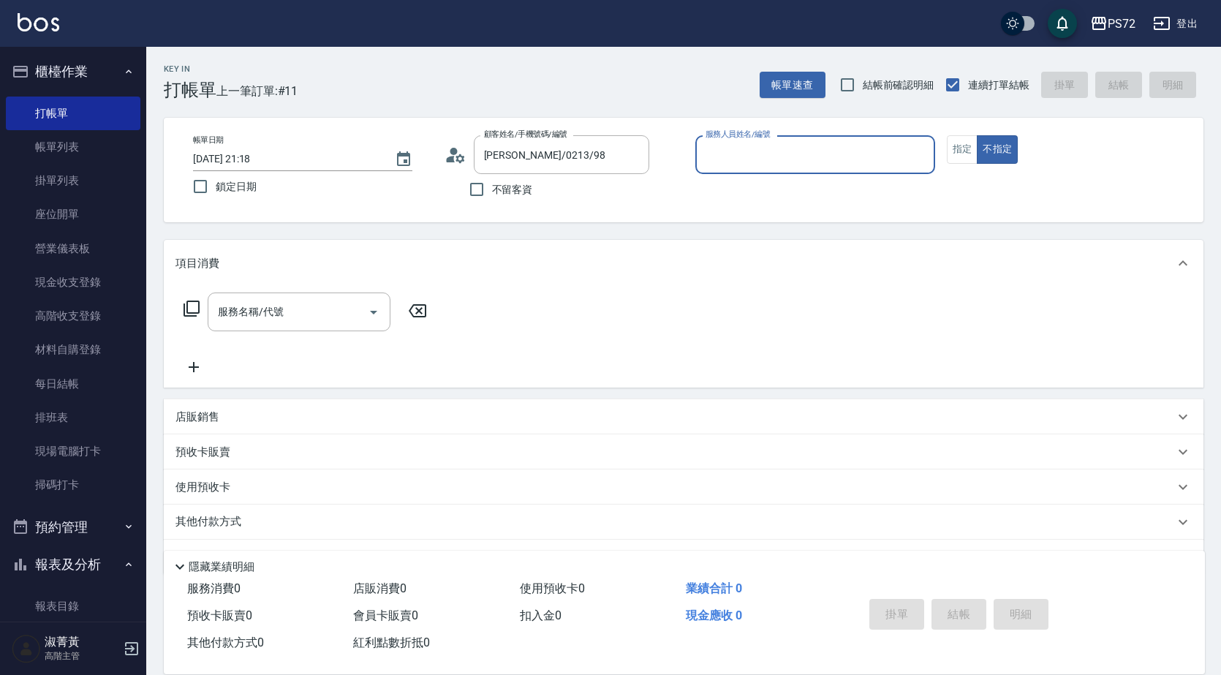
type input "[PERSON_NAME]-1"
click at [964, 147] on button "指定" at bounding box center [962, 149] width 31 height 29
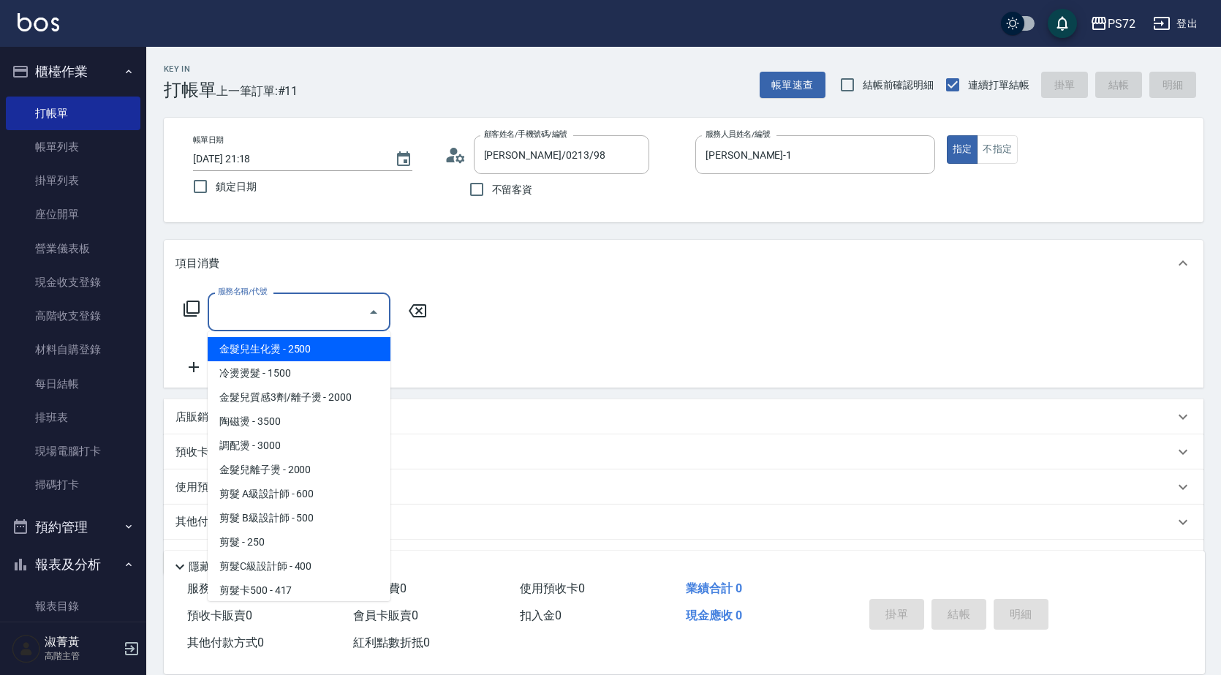
click at [333, 321] on input "服務名稱/代號" at bounding box center [288, 312] width 148 height 26
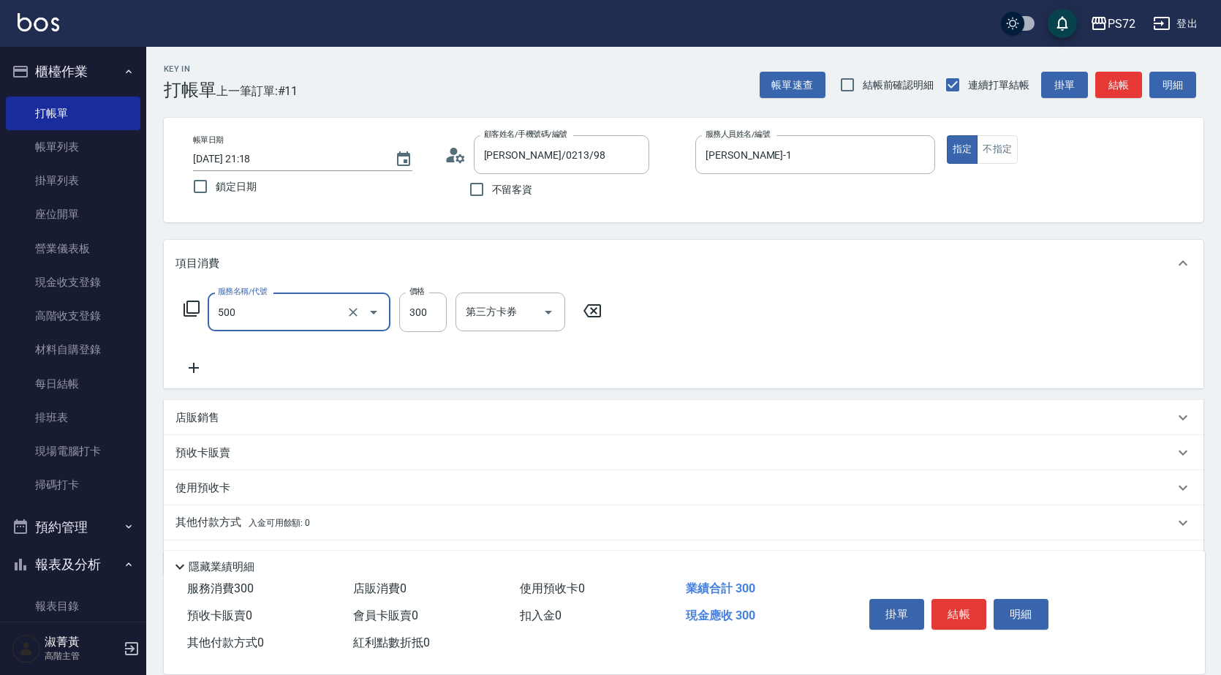
type input "洗髮(A級)(500)"
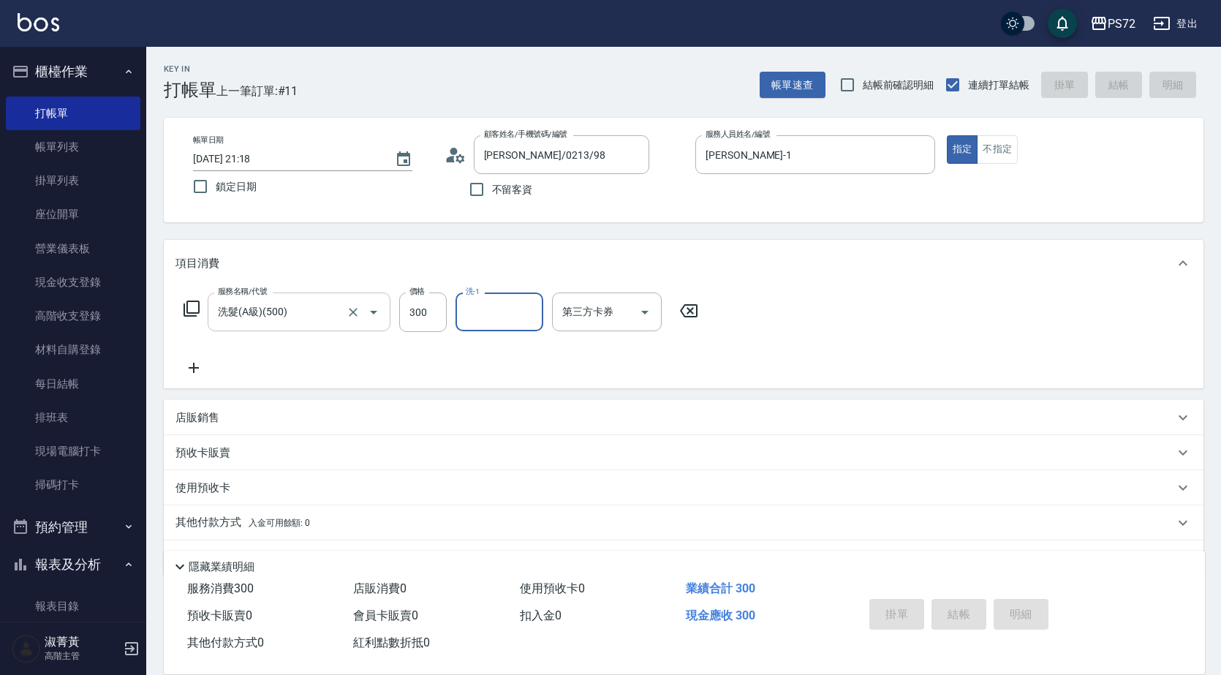
type input "[DATE] 21:19"
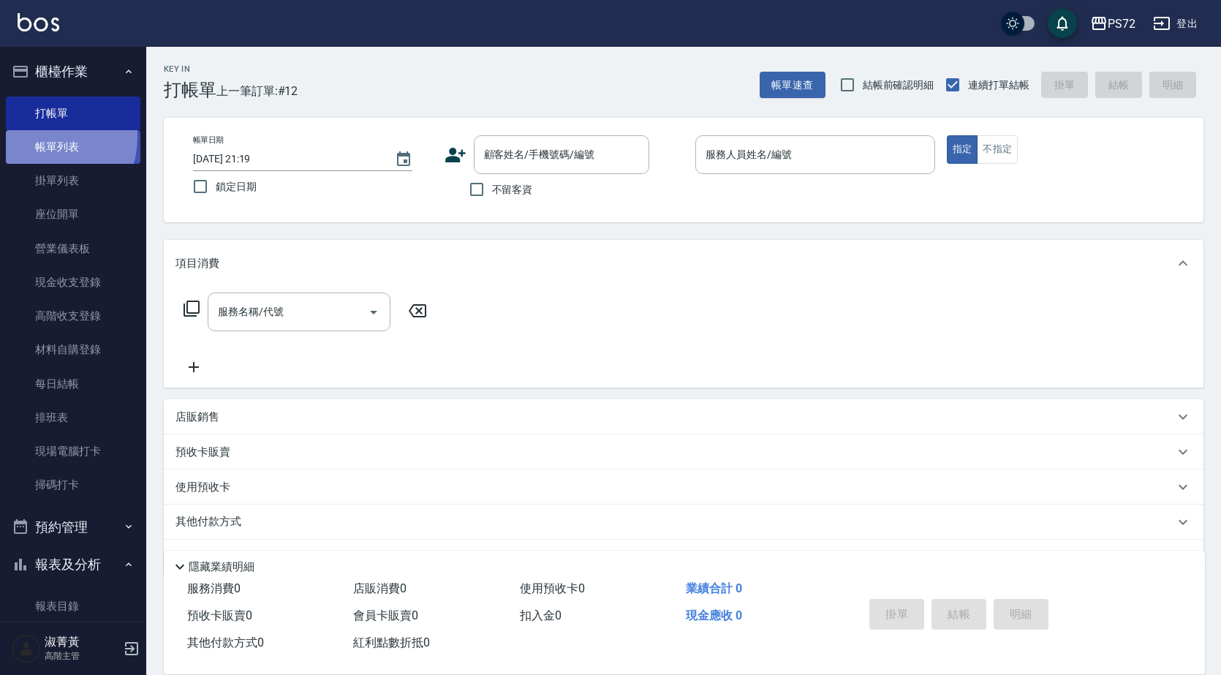
click at [42, 137] on link "帳單列表" at bounding box center [73, 147] width 135 height 34
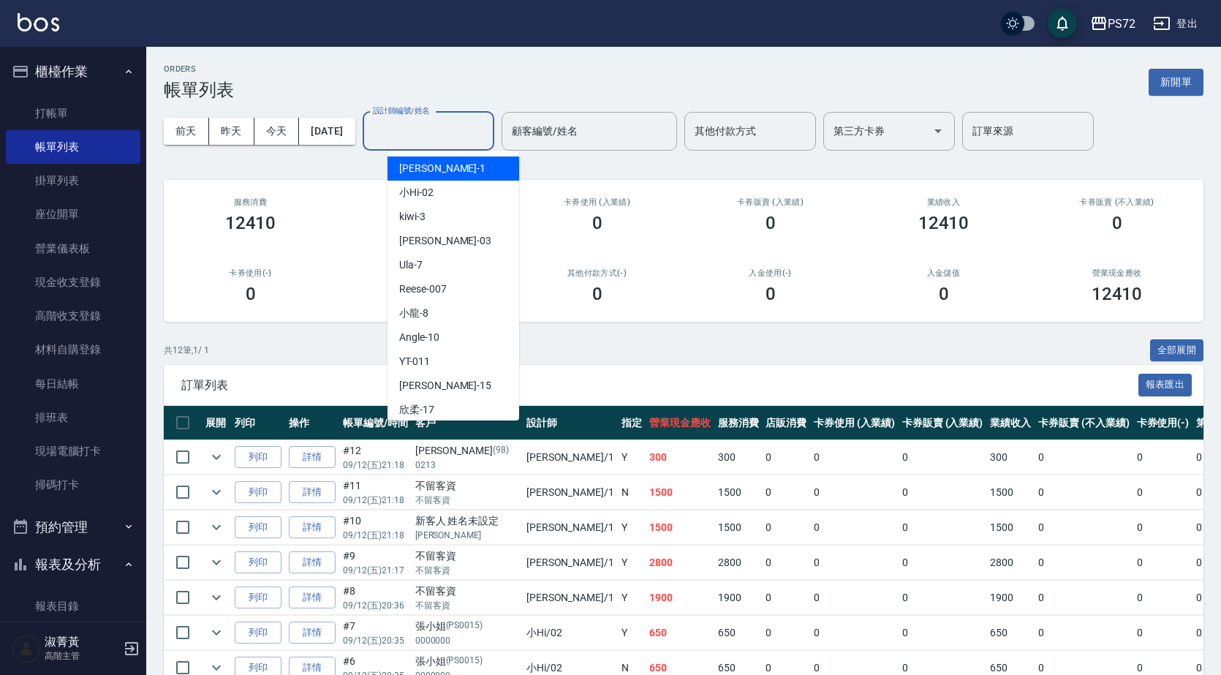
click at [446, 132] on input "設計師編號/姓名" at bounding box center [428, 131] width 118 height 26
click at [461, 175] on div "[PERSON_NAME] -1" at bounding box center [453, 168] width 132 height 24
type input "[PERSON_NAME]-1"
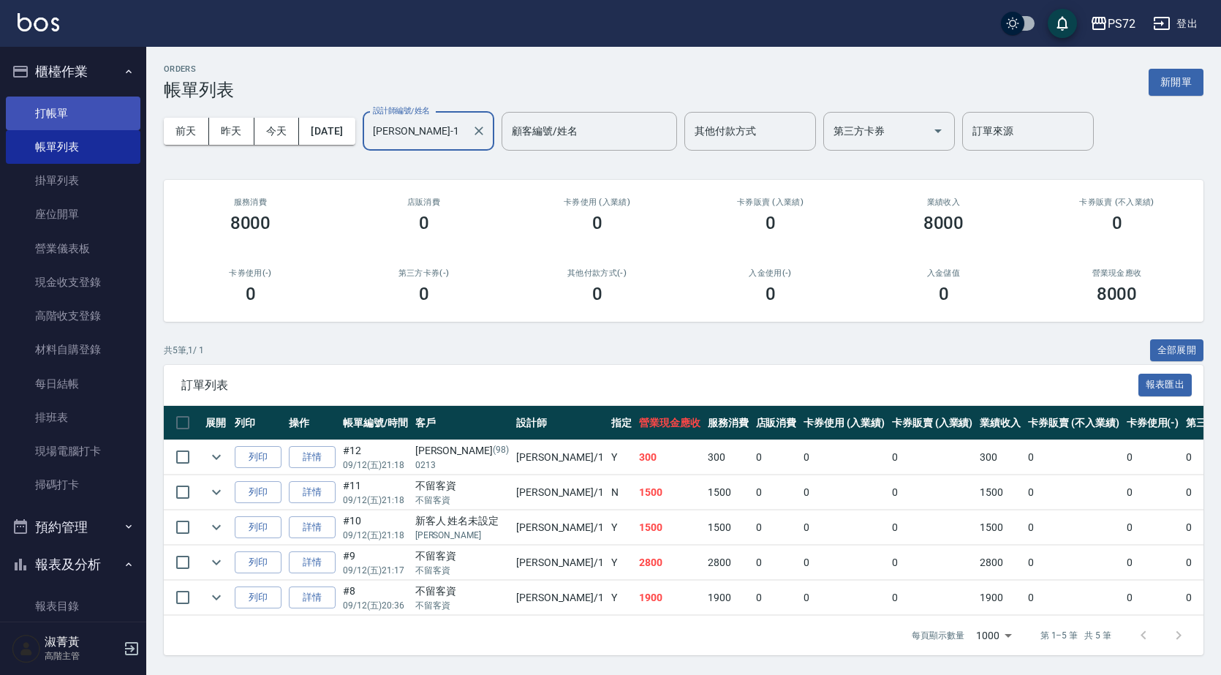
click at [115, 113] on link "打帳單" at bounding box center [73, 114] width 135 height 34
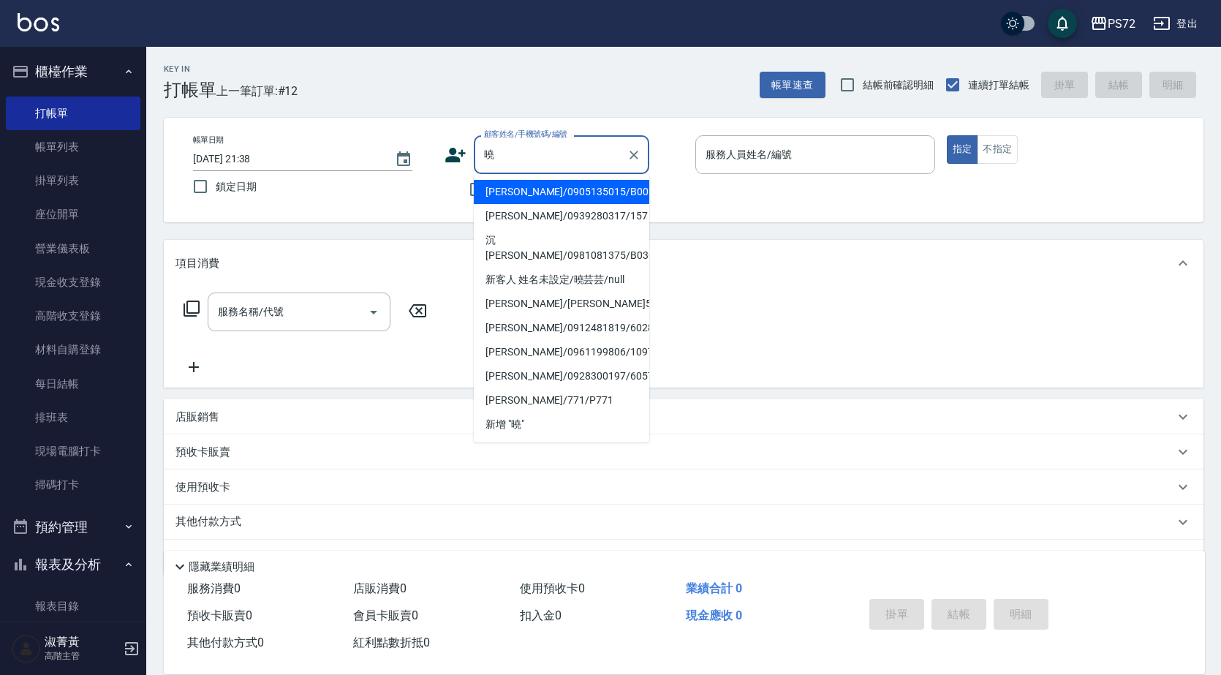
click at [540, 198] on li "[PERSON_NAME]/0905135015/B0013" at bounding box center [561, 192] width 175 height 24
type input "[PERSON_NAME]/0905135015/B0013"
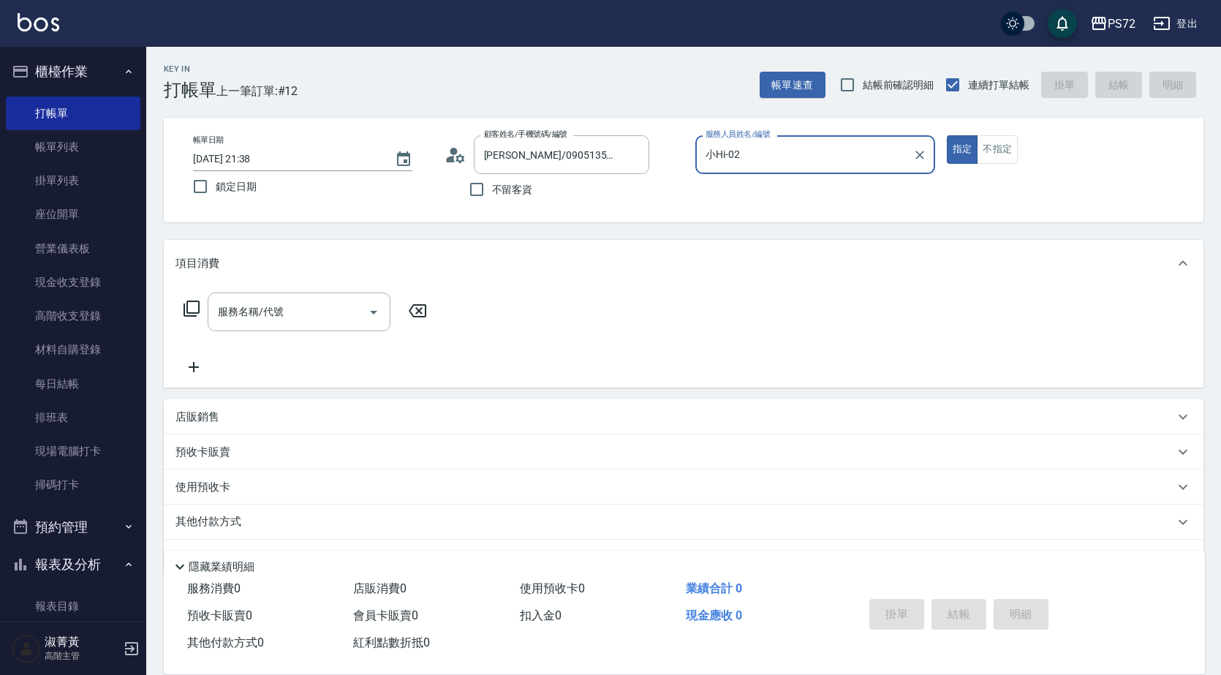
type input "小Hi-02"
click at [271, 311] on input "服務名稱/代號" at bounding box center [288, 312] width 148 height 26
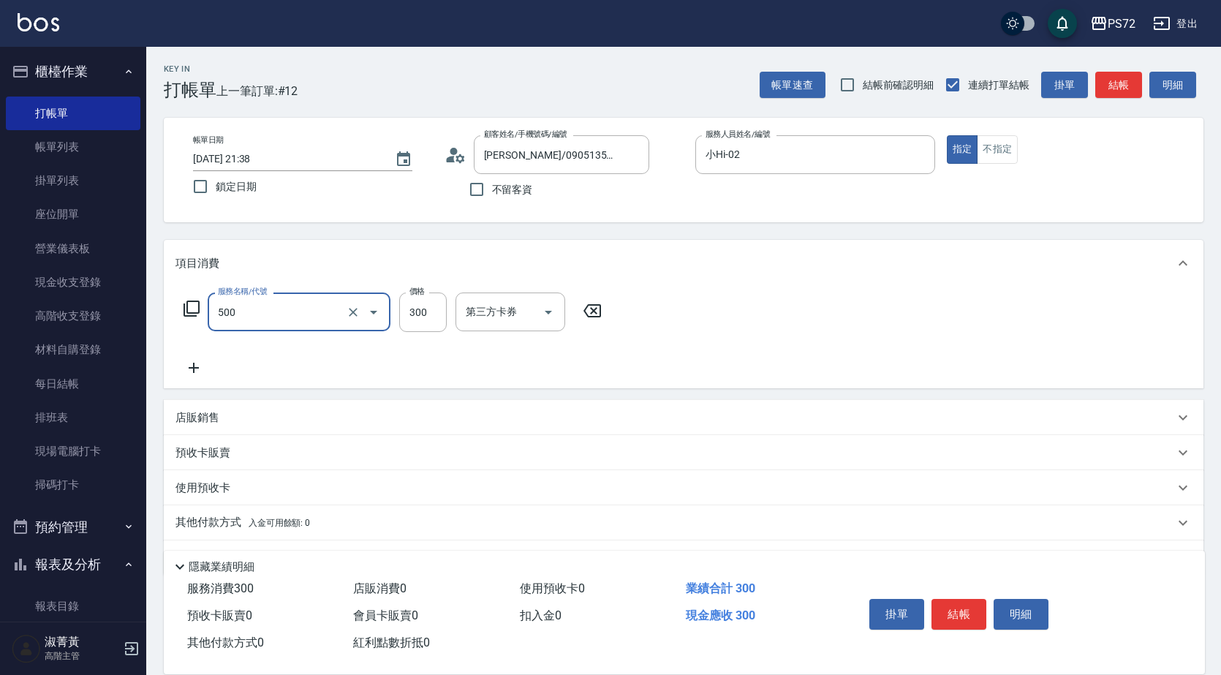
type input "洗髮(A級)(500)"
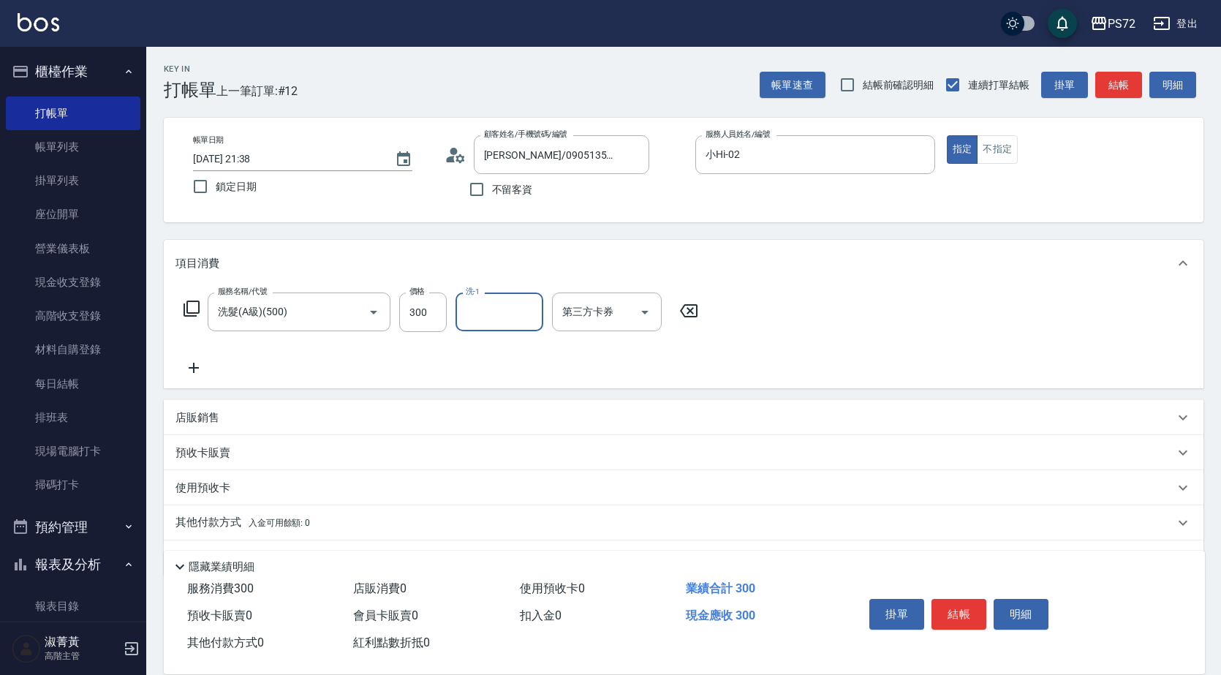
drag, startPoint x: 969, startPoint y: 598, endPoint x: 931, endPoint y: 583, distance: 41.7
click at [964, 599] on button "結帳" at bounding box center [958, 614] width 55 height 31
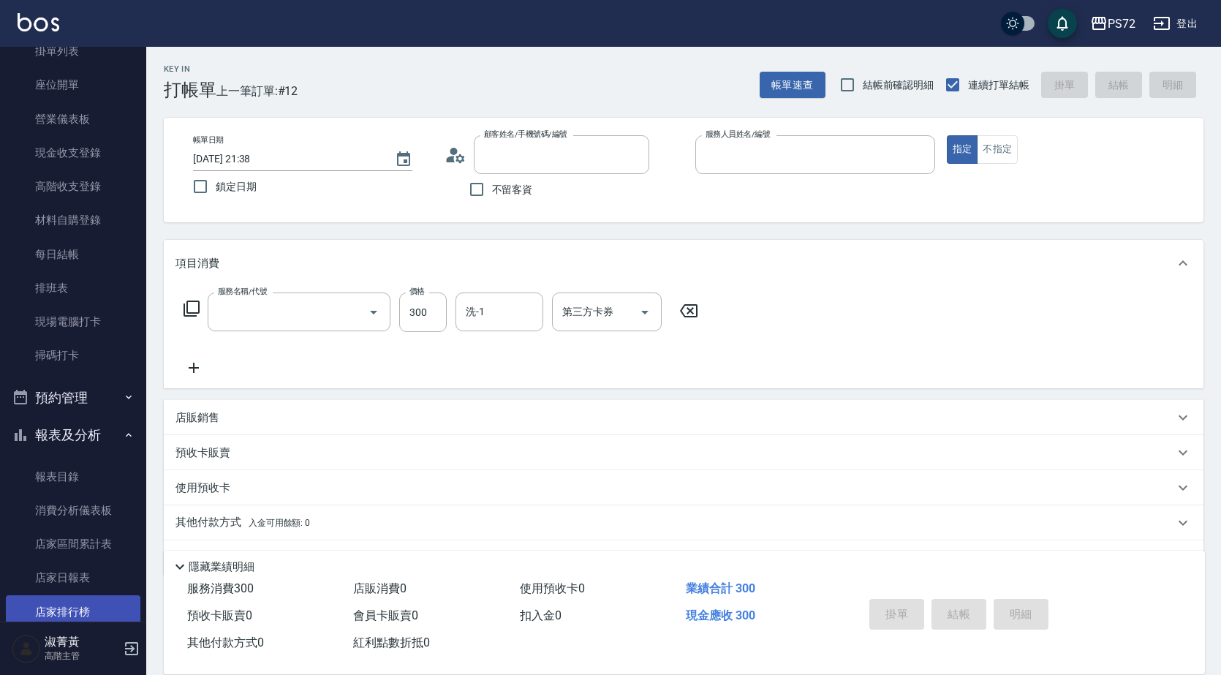
scroll to position [292, 0]
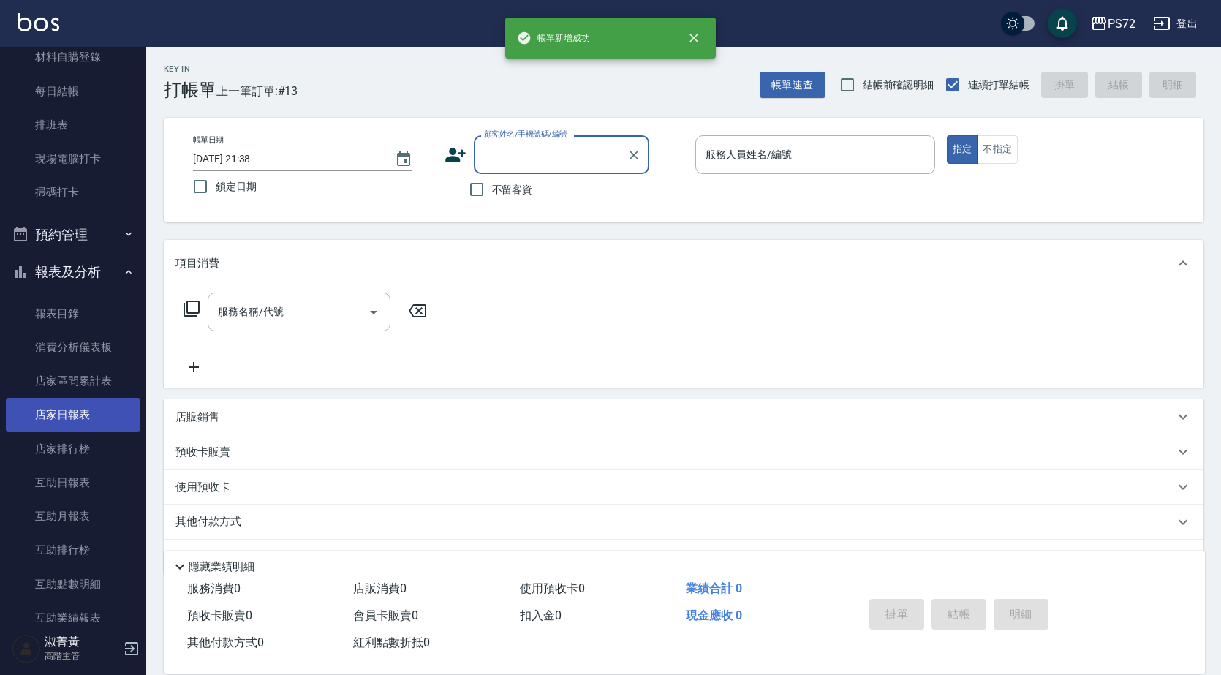
click at [68, 423] on link "店家日報表" at bounding box center [73, 415] width 135 height 34
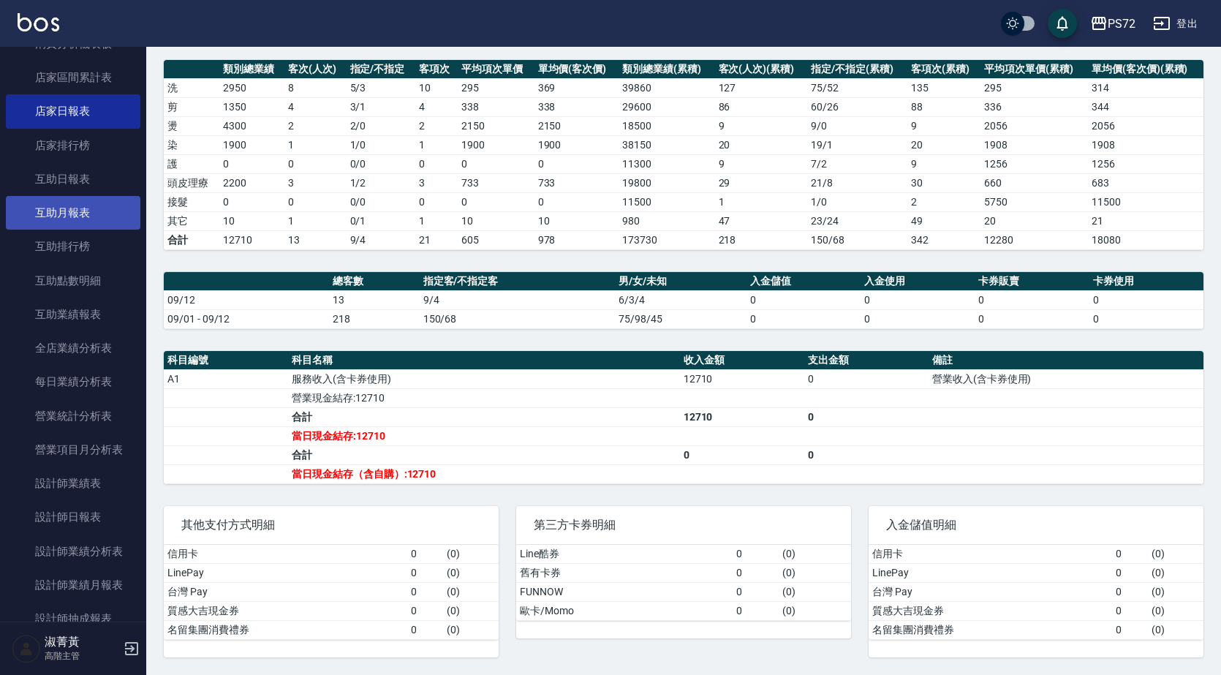
scroll to position [658, 0]
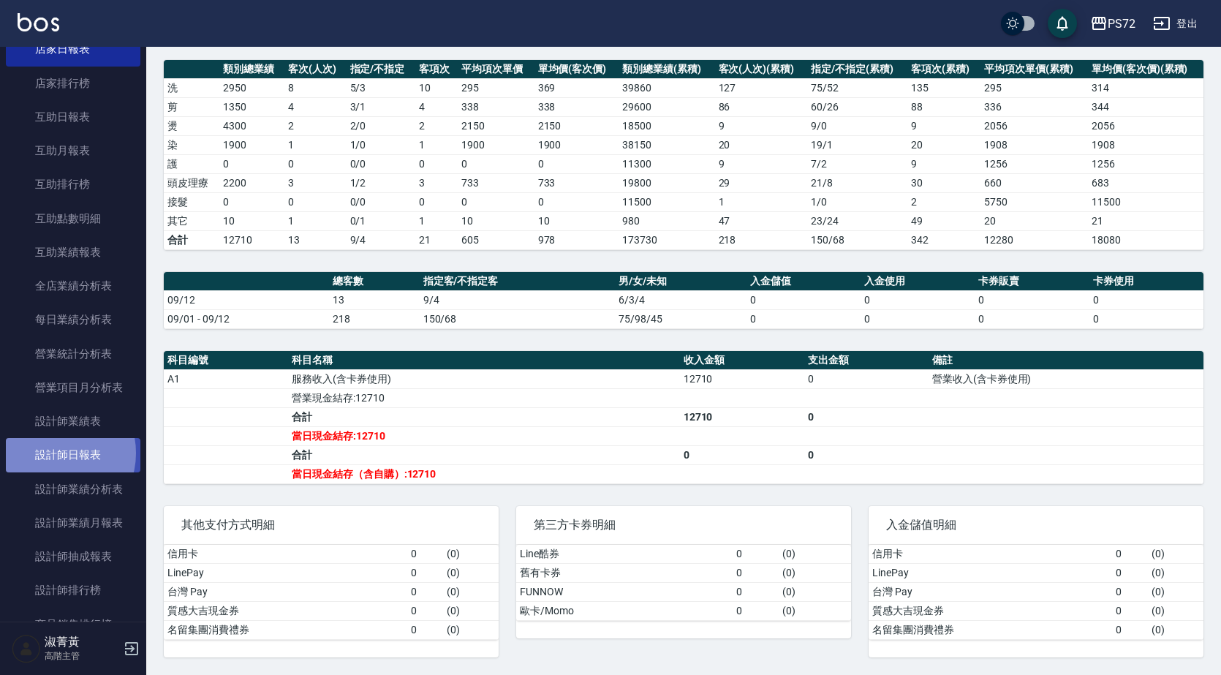
click at [55, 453] on link "設計師日報表" at bounding box center [73, 455] width 135 height 34
